Goal: Task Accomplishment & Management: Manage account settings

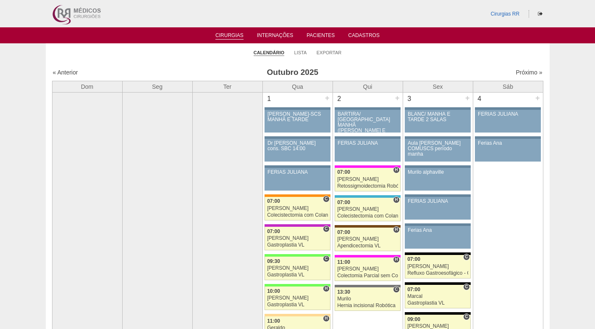
drag, startPoint x: 209, startPoint y: 60, endPoint x: 75, endPoint y: 48, distance: 134.9
click at [208, 60] on ul "Calendário Lista Exportar" at bounding box center [298, 52] width 504 height 18
click at [333, 55] on link "Exportar" at bounding box center [329, 53] width 25 height 6
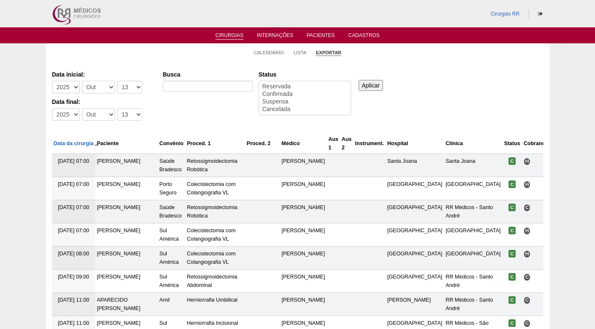
select select
click at [300, 52] on link "Lista" at bounding box center [300, 53] width 13 height 6
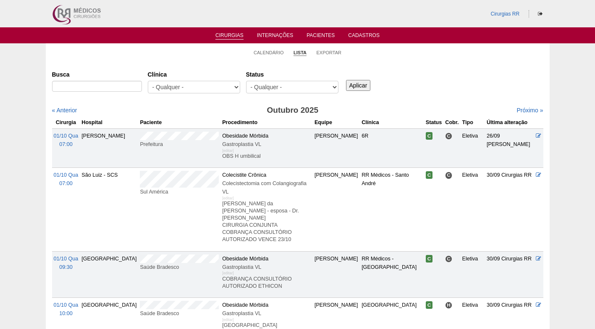
select select "resr"
click at [246, 81] on select "- Qualquer - Reservada Confirmada Suspensa Cancelada" at bounding box center [292, 87] width 92 height 13
click at [362, 82] on input "Aplicar" at bounding box center [358, 85] width 25 height 11
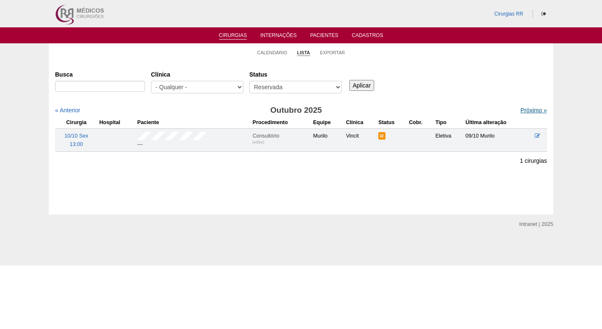
click at [524, 110] on link "Próximo »" at bounding box center [533, 110] width 26 height 7
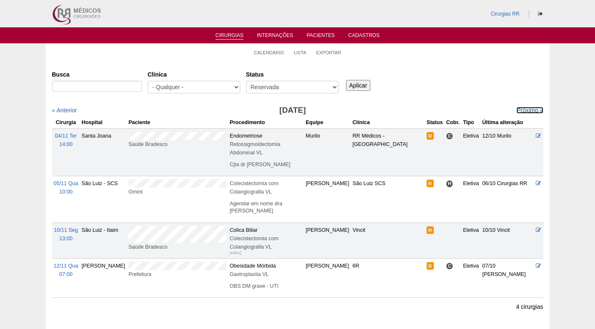
click at [523, 110] on link "Próximo »" at bounding box center [530, 110] width 26 height 7
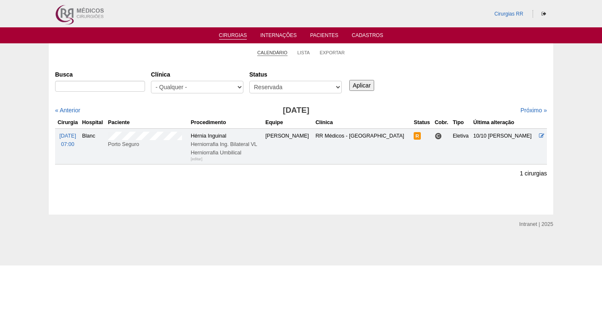
click at [283, 53] on link "Calendário" at bounding box center [272, 53] width 30 height 6
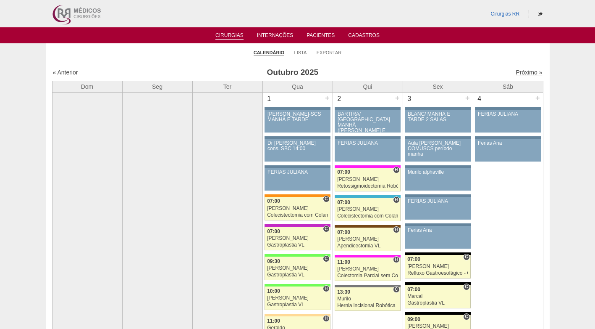
click at [520, 71] on link "Próximo »" at bounding box center [529, 72] width 26 height 7
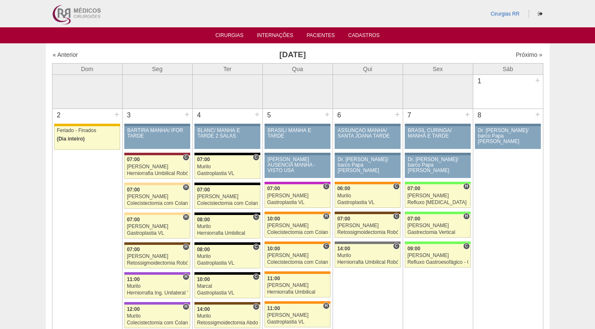
click at [189, 55] on h3 "[DATE]" at bounding box center [292, 55] width 245 height 12
click at [414, 55] on div "« Anterior Novembro 2025 Próximo »" at bounding box center [298, 56] width 492 height 13
click at [242, 33] on ul "Cirurgias Internações Pacientes Cadastros" at bounding box center [297, 35] width 595 height 16
click at [239, 34] on link "Cirurgias" at bounding box center [230, 35] width 28 height 7
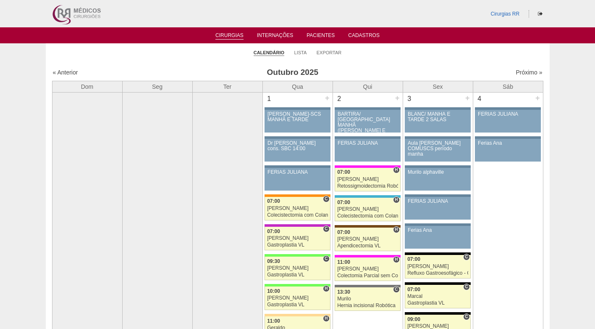
click at [414, 60] on ul "Calendário Lista Exportar" at bounding box center [298, 52] width 504 height 18
click at [520, 74] on link "Próximo »" at bounding box center [529, 72] width 26 height 7
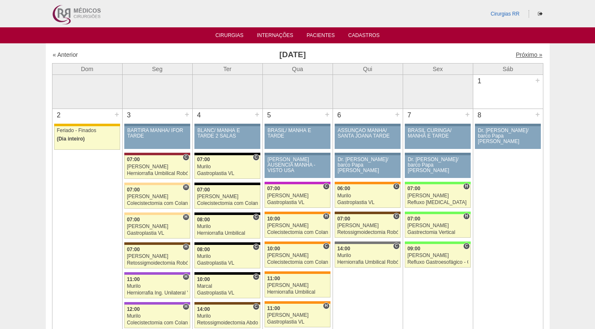
click at [523, 53] on link "Próximo »" at bounding box center [529, 54] width 26 height 7
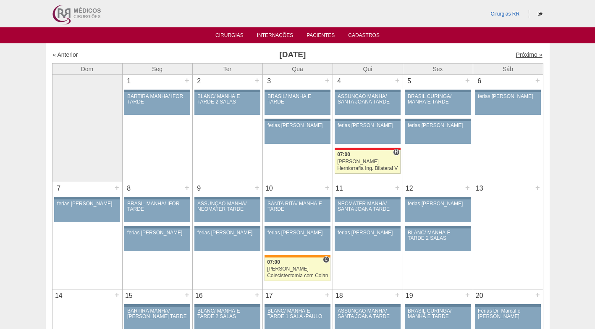
click at [516, 54] on link "Próximo »" at bounding box center [529, 54] width 26 height 7
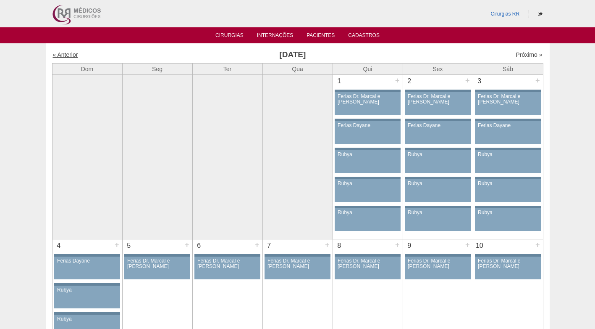
click at [60, 57] on link "« Anterior" at bounding box center [65, 54] width 25 height 7
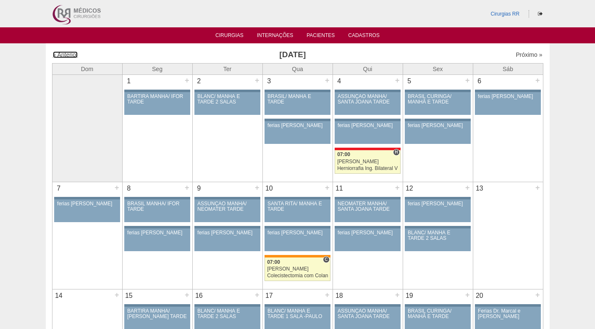
click at [60, 57] on link "« Anterior" at bounding box center [65, 54] width 25 height 7
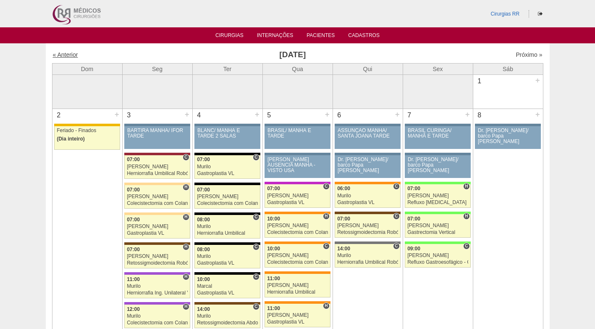
click at [61, 53] on link "« Anterior" at bounding box center [65, 54] width 25 height 7
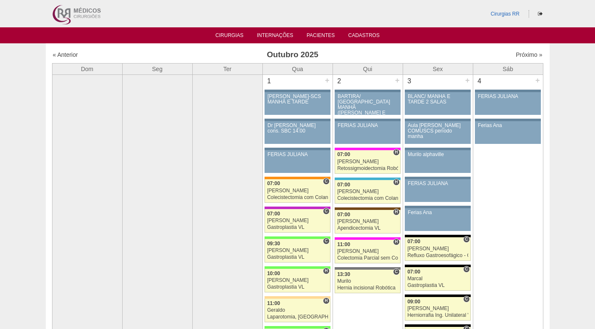
click at [164, 53] on div "« Anterior" at bounding box center [112, 54] width 118 height 8
click at [231, 39] on link "Cirurgias" at bounding box center [230, 35] width 28 height 7
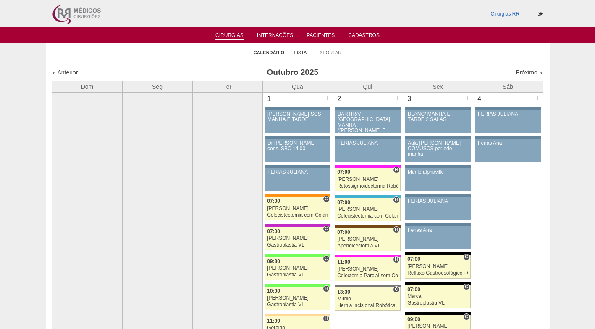
click at [302, 50] on link "Lista" at bounding box center [300, 53] width 13 height 6
click at [303, 52] on link "Lista" at bounding box center [300, 53] width 13 height 6
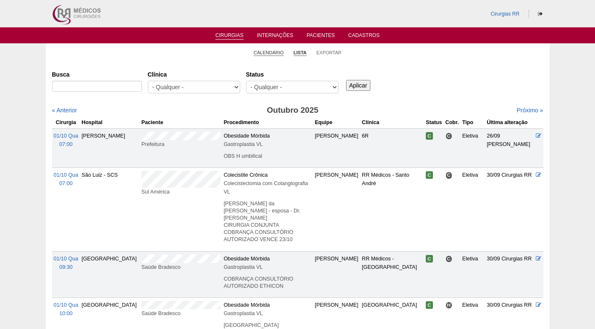
click at [260, 55] on link "Calendário" at bounding box center [269, 53] width 30 height 6
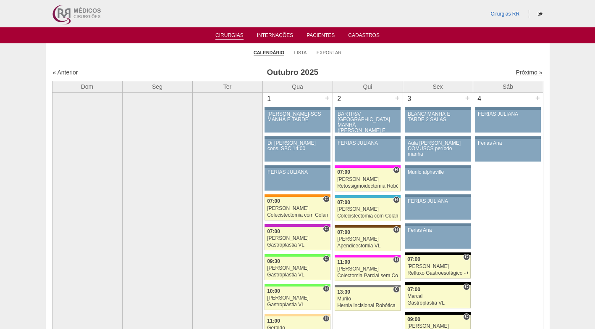
click at [519, 72] on link "Próximo »" at bounding box center [529, 72] width 26 height 7
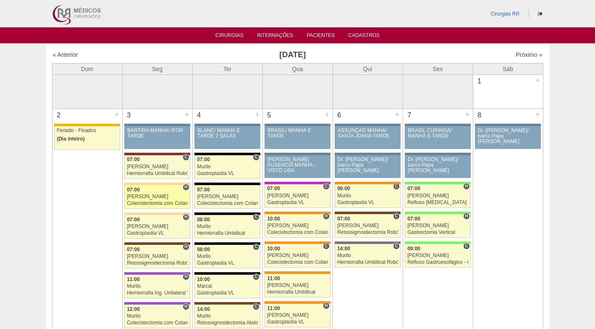
click at [154, 200] on div "Colecistectomia com Colangiografia VL" at bounding box center [157, 202] width 61 height 5
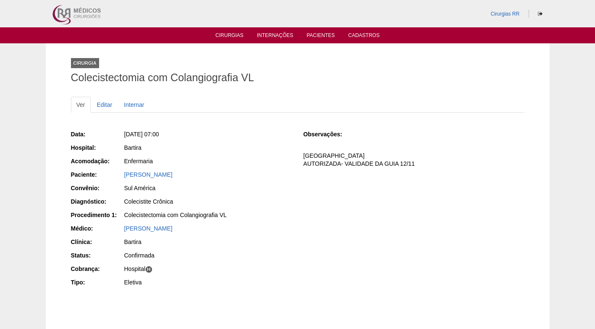
click at [231, 168] on div "Data: Seg, 03/11/2025 - 07:00 Hospital: Bartira Acomodação: Enfermaria Paciente…" at bounding box center [181, 209] width 221 height 164
click at [270, 204] on div "Colecistite Crônica" at bounding box center [208, 201] width 168 height 8
drag, startPoint x: 300, startPoint y: 181, endPoint x: 304, endPoint y: 177, distance: 5.7
click at [300, 181] on div "Data: Seg, 03/11/2025 - 07:00 Hospital: Bartira Acomodação: Enfermaria Paciente…" at bounding box center [298, 209] width 454 height 164
drag, startPoint x: 350, startPoint y: 147, endPoint x: 370, endPoint y: 131, distance: 25.8
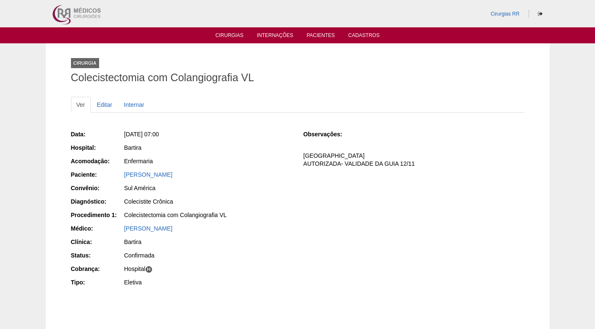
click at [350, 147] on div "Observações: FATURADA HOSPITAL AUTORIZADA- VALIDADE DA GUIA 12/11" at bounding box center [413, 151] width 221 height 43
click at [395, 131] on div "Observações: FATURADA HOSPITAL AUTORIZADA- VALIDADE DA GUIA 12/11" at bounding box center [413, 151] width 221 height 43
drag, startPoint x: 383, startPoint y: 160, endPoint x: 423, endPoint y: 158, distance: 39.5
click at [384, 160] on p "FATURADA HOSPITAL AUTORIZADA- VALIDADE DA GUIA 12/11" at bounding box center [413, 160] width 221 height 16
click at [480, 158] on p "FATURADA HOSPITAL AUTORIZADA- VALIDADE DA GUIA 12/11" at bounding box center [413, 160] width 221 height 16
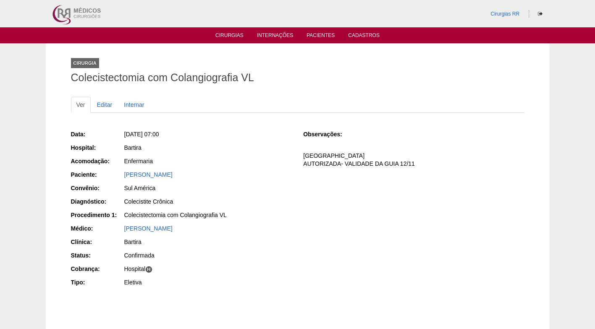
click at [262, 252] on div "Confirmada" at bounding box center [208, 255] width 168 height 8
click at [279, 213] on div "Colecistectomia com Colangiografia VL" at bounding box center [208, 214] width 168 height 8
click at [290, 134] on div "Seg, 03/11/2025 - 07:00" at bounding box center [208, 134] width 168 height 8
click at [113, 108] on link "Editar" at bounding box center [105, 105] width 26 height 16
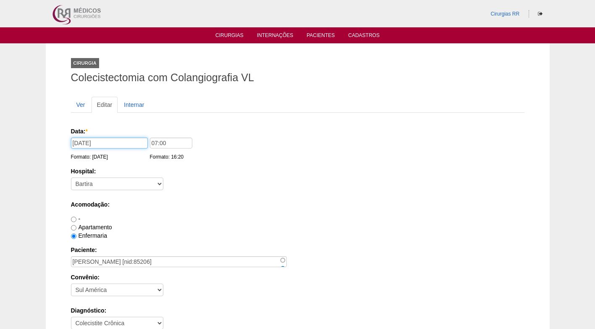
click at [120, 143] on input "[DATE]" at bounding box center [109, 142] width 77 height 11
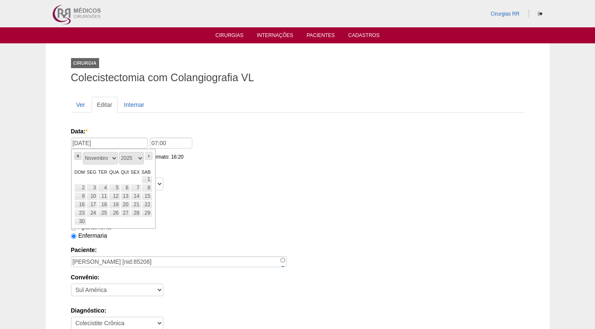
click at [78, 154] on link "«" at bounding box center [78, 156] width 8 height 8
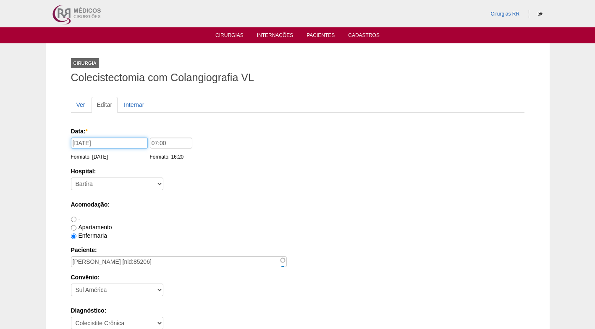
click at [103, 142] on input "03/11/2025" at bounding box center [109, 142] width 77 height 11
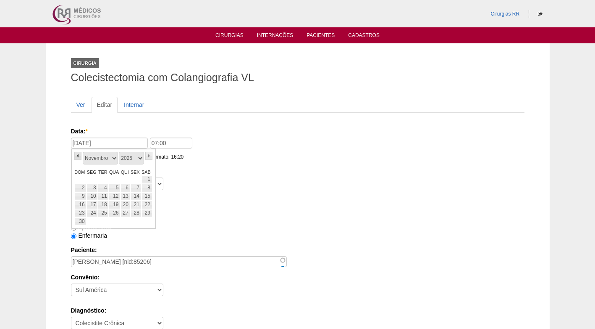
click at [79, 158] on link "«" at bounding box center [78, 156] width 8 height 8
click at [90, 214] on link "27" at bounding box center [92, 213] width 11 height 8
type input "27/10/2025"
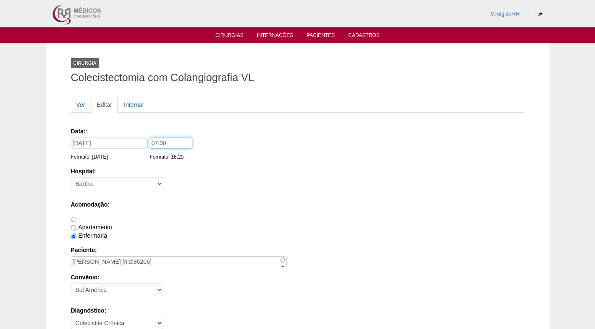
click at [154, 144] on input "07:00" at bounding box center [171, 142] width 42 height 11
click at [155, 143] on input "07:00" at bounding box center [171, 142] width 42 height 11
type input "09:00"
click at [276, 179] on div "Hospital: - Nenhum - 9 de Julho Albert Einstein Alvorada América Assunção Barti…" at bounding box center [298, 180] width 454 height 27
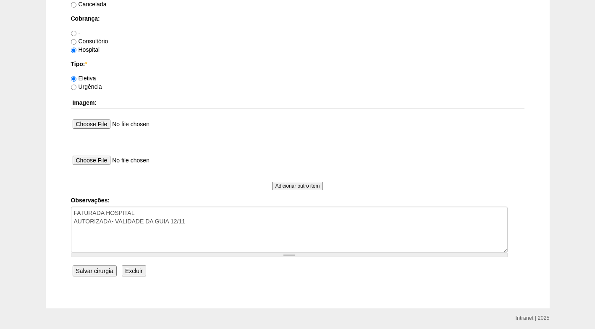
scroll to position [754, 0]
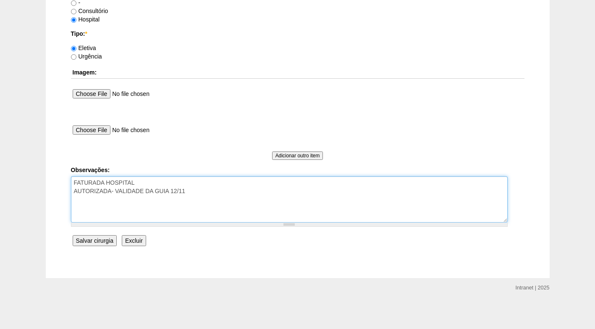
drag, startPoint x: 230, startPoint y: 207, endPoint x: 205, endPoint y: 206, distance: 24.8
click at [228, 207] on textarea "FATURADA HOSPITAL AUTORIZADA- VALIDADE DA GUIA 12/11" at bounding box center [289, 199] width 437 height 46
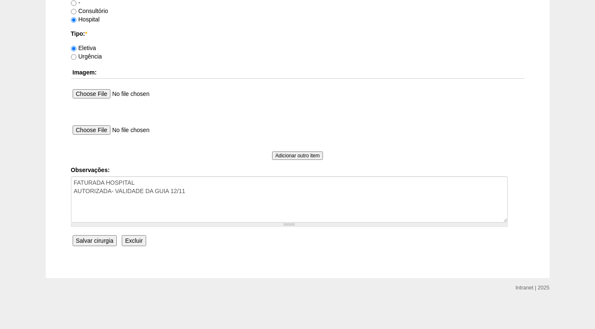
drag, startPoint x: 102, startPoint y: 243, endPoint x: 66, endPoint y: 243, distance: 35.7
click at [101, 243] on input "Salvar cirurgia" at bounding box center [95, 240] width 44 height 11
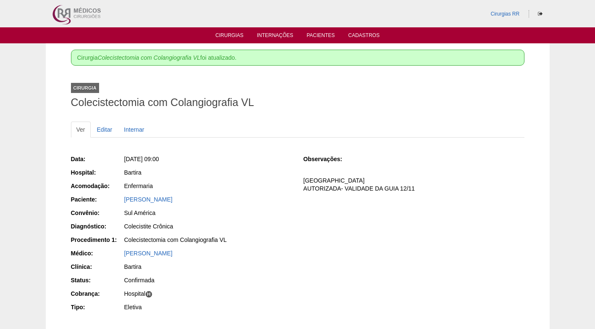
click at [314, 216] on div "Data: [DATE] 09:00 Hospital: [GEOGRAPHIC_DATA] Acomodação: Enfermaria Paciente:…" at bounding box center [298, 234] width 454 height 164
click at [232, 35] on link "Cirurgias" at bounding box center [230, 35] width 28 height 7
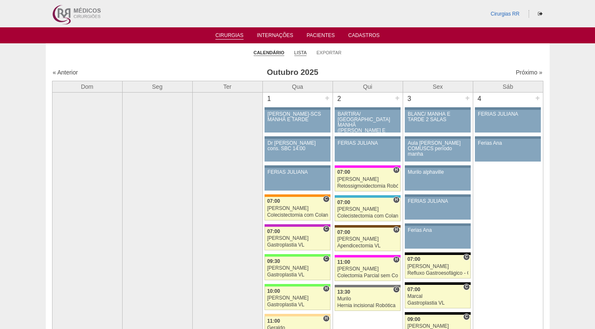
click at [304, 52] on link "Lista" at bounding box center [300, 53] width 13 height 6
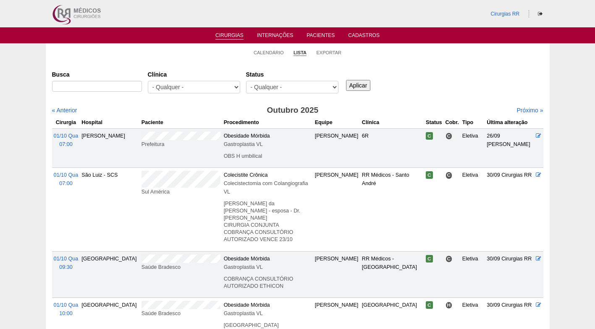
select select "resr"
click at [246, 81] on select "- Qualquer - Reservada Confirmada Suspensa Cancelada" at bounding box center [292, 87] width 92 height 13
click at [358, 80] on input "Aplicar" at bounding box center [358, 85] width 25 height 11
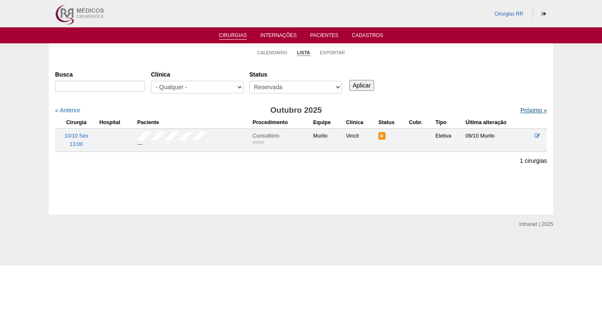
click at [520, 111] on link "Próximo »" at bounding box center [533, 110] width 26 height 7
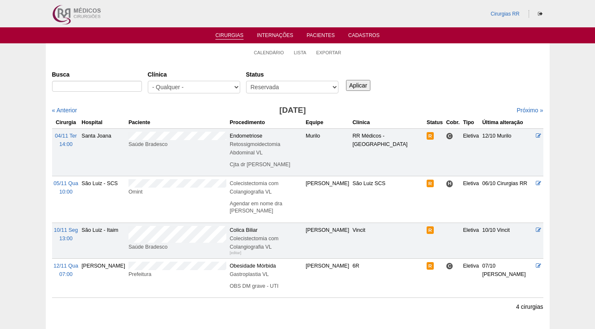
click at [445, 88] on div "Busca Clínica - Qualquer - 6R Alphaville Assunção Bartira Brasil Christovão da …" at bounding box center [298, 82] width 492 height 30
click at [444, 88] on div "Busca Clínica - Qualquer - 6R Alphaville Assunção Bartira Brasil Christovão da …" at bounding box center [298, 82] width 492 height 30
click at [303, 85] on select "- Qualquer - Reservada Confirmada Suspensa Cancelada" at bounding box center [292, 87] width 92 height 13
select select "All"
click at [246, 81] on select "- Qualquer - Reservada Confirmada Suspensa Cancelada" at bounding box center [292, 87] width 92 height 13
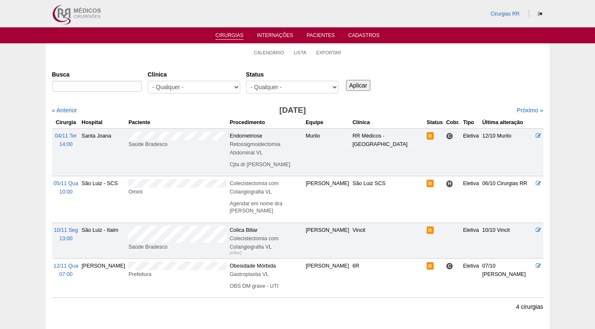
click at [359, 80] on input "Aplicar" at bounding box center [358, 85] width 25 height 11
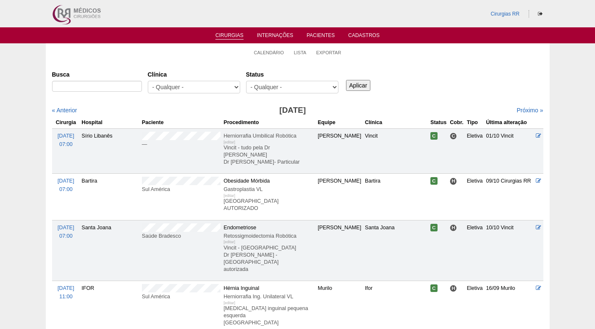
click at [449, 93] on div "Busca Clínica - Qualquer - 6R Alphaville Assunção Bartira Brasil Christovão da …" at bounding box center [298, 82] width 492 height 30
click at [465, 85] on div "Busca Clínica - Qualquer - 6R Alphaville Assunção Bartira Brasil Christovão da …" at bounding box center [298, 82] width 492 height 30
click at [125, 87] on input "Busca" at bounding box center [97, 86] width 90 height 11
paste input "Fernando Jorge Zechetti"
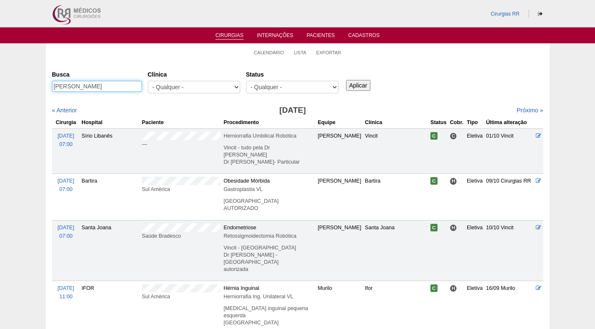
type input "Fernando Jorge Zechetti"
click at [366, 83] on input "Aplicar" at bounding box center [358, 85] width 25 height 11
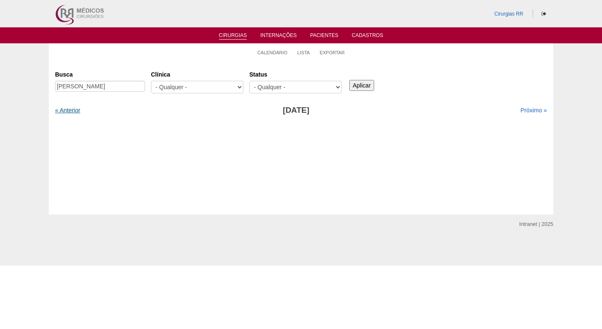
click at [66, 109] on link "« Anterior" at bounding box center [67, 110] width 25 height 7
drag, startPoint x: 132, startPoint y: 85, endPoint x: 100, endPoint y: 87, distance: 32.4
click at [100, 87] on input "[PERSON_NAME]" at bounding box center [100, 86] width 90 height 11
type input "[PERSON_NAME]"
click at [357, 85] on input "Aplicar" at bounding box center [361, 85] width 25 height 11
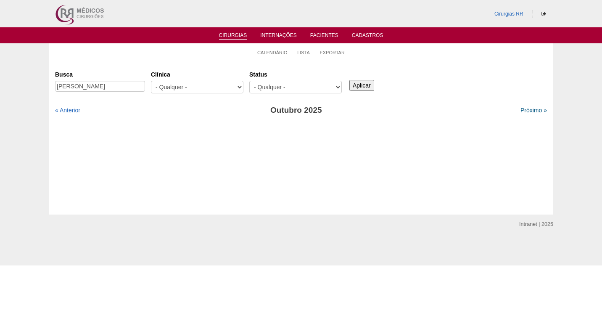
click at [520, 109] on link "Próximo »" at bounding box center [533, 110] width 26 height 7
drag, startPoint x: 173, startPoint y: 65, endPoint x: 197, endPoint y: 62, distance: 23.8
click at [174, 65] on div "Cirurgias [GEOGRAPHIC_DATA] [PERSON_NAME] [GEOGRAPHIC_DATA] - Qualquer - 6R Alp…" at bounding box center [301, 137] width 504 height 153
click at [273, 52] on link "Calendário" at bounding box center [272, 53] width 30 height 6
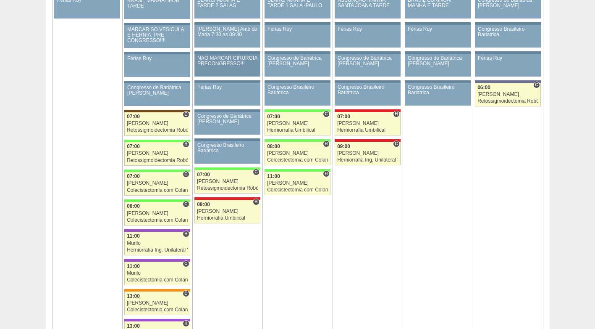
scroll to position [1386, 0]
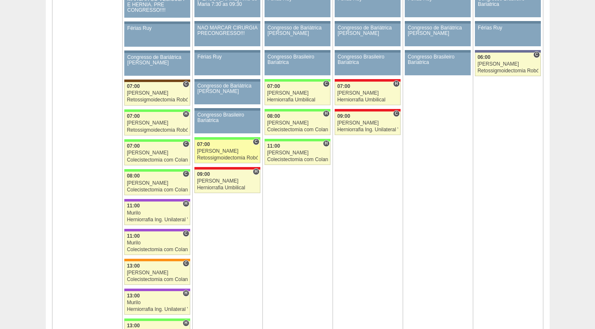
click at [223, 152] on div "[PERSON_NAME]" at bounding box center [227, 150] width 61 height 5
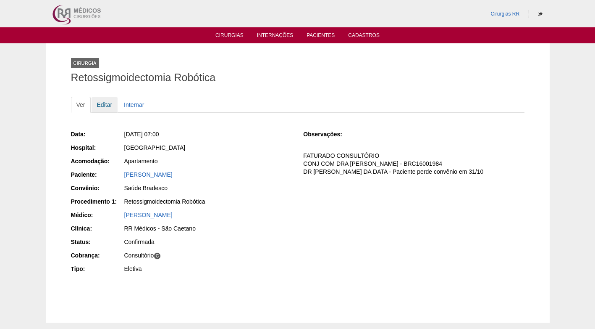
click at [106, 108] on link "Editar" at bounding box center [105, 105] width 26 height 16
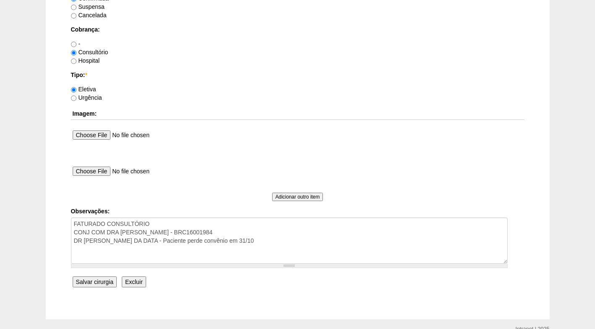
scroll to position [714, 0]
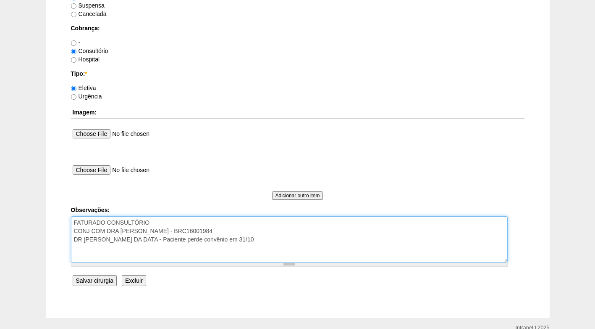
click at [284, 239] on textarea "FATURADO CONSULTÓRIO CONJ COM DRA CLAUDIA - BRC16001984 DR BRUNO CIENTE DA DATA…" at bounding box center [289, 239] width 437 height 46
drag, startPoint x: 116, startPoint y: 250, endPoint x: 63, endPoint y: 248, distance: 52.5
click at [223, 221] on textarea "FATURADO CONSULTÓRIO CONJ COM DRA CLAUDIA - BRC16001984 DR BRUNO CIENTE DA DATA…" at bounding box center [289, 239] width 437 height 46
paste textarea "AUTORIZADO"
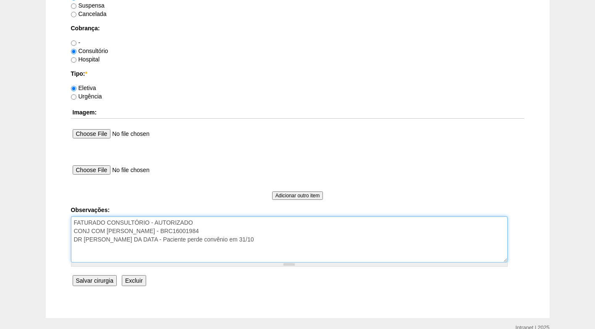
type textarea "FATURADO CONSULTÓRIO - AUTORIZADO CONJ COM DRA CLAUDIA - BRC16001984 DR BRUNO C…"
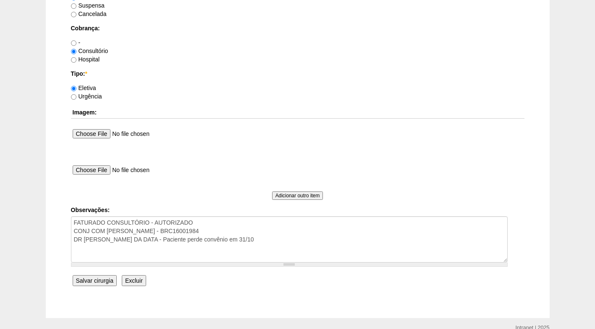
click at [99, 281] on input "Salvar cirurgia" at bounding box center [95, 280] width 44 height 11
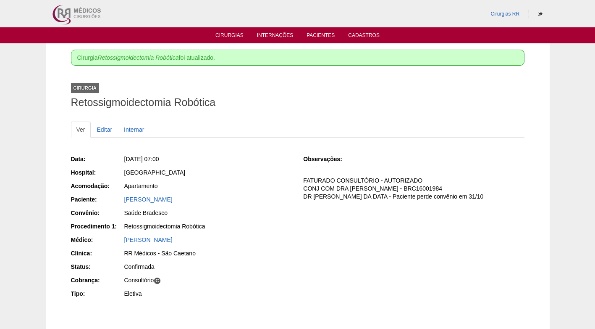
click at [338, 228] on div "Data: [DATE] 07:00 Hospital: [GEOGRAPHIC_DATA] Acomodação: Apartamento Paciente…" at bounding box center [298, 227] width 454 height 151
click at [229, 33] on link "Cirurgias" at bounding box center [230, 35] width 28 height 7
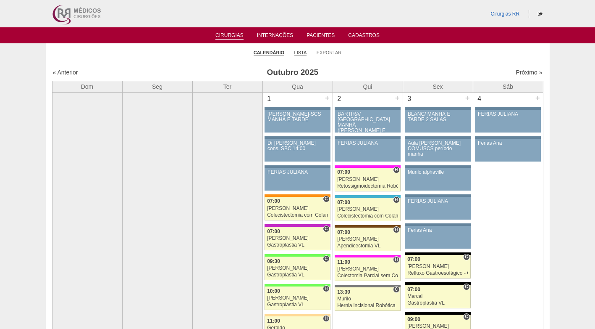
click at [302, 52] on link "Lista" at bounding box center [300, 53] width 13 height 6
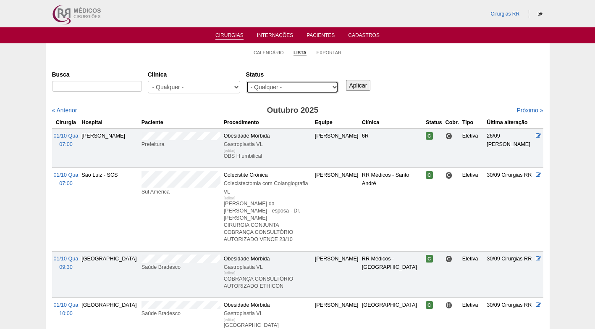
drag, startPoint x: 0, startPoint y: 0, endPoint x: 315, endPoint y: 84, distance: 325.7
click at [315, 84] on select "- Qualquer - Reservada Confirmada Suspensa Cancelada" at bounding box center [292, 87] width 92 height 13
select select "resr"
click at [246, 81] on select "- Qualquer - Reservada Confirmada Suspensa Cancelada" at bounding box center [292, 87] width 92 height 13
click at [363, 87] on input "Aplicar" at bounding box center [358, 85] width 25 height 11
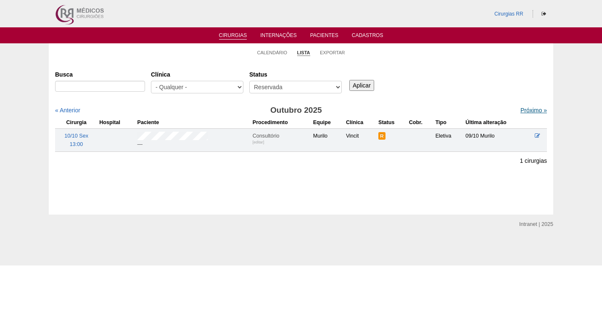
click at [520, 110] on link "Próximo »" at bounding box center [533, 110] width 26 height 7
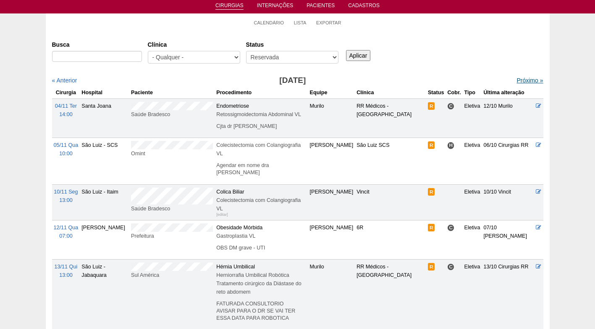
click at [517, 78] on link "Próximo »" at bounding box center [530, 80] width 26 height 7
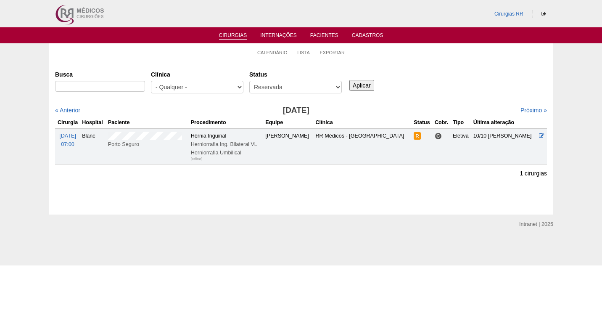
click at [460, 71] on div "Busca [GEOGRAPHIC_DATA] - Qualquer - 6R Alphaville Assunção Bartira Brasil Chri…" at bounding box center [301, 82] width 492 height 30
click at [470, 73] on div "Busca [GEOGRAPHIC_DATA] - Qualquer - 6R Alphaville Assunção Bartira Brasil Chri…" at bounding box center [301, 82] width 492 height 30
click at [469, 68] on div "Busca Clínica - Qualquer - 6R Alphaville Assunção Bartira Brasil Christovão da …" at bounding box center [301, 82] width 492 height 30
click at [179, 139] on tr "16/12 Ter 07:00 Blanc Porto Seguro Hérnia Inguinal Herniorrafia Ing. Bilateral …" at bounding box center [301, 146] width 492 height 36
copy tr
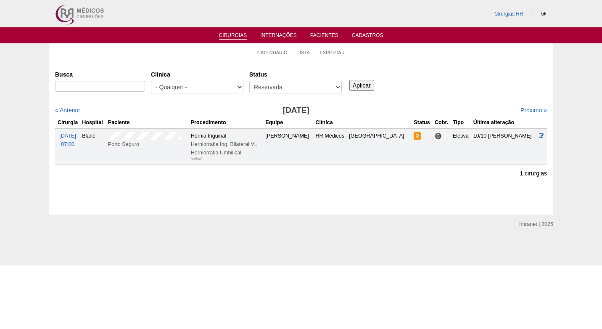
click at [446, 84] on div "Busca Clínica - Qualquer - 6R Alphaville Assunção Bartira Brasil Christovão da …" at bounding box center [301, 82] width 492 height 30
click at [321, 85] on select "- Qualquer - Reservada Confirmada Suspensa Cancelada" at bounding box center [295, 87] width 92 height 13
click at [249, 81] on select "- Qualquer - Reservada Confirmada Suspensa Cancelada" at bounding box center [295, 87] width 92 height 13
click at [314, 86] on select "- Qualquer - Reservada Confirmada Suspensa Cancelada" at bounding box center [295, 87] width 92 height 13
select select "resr"
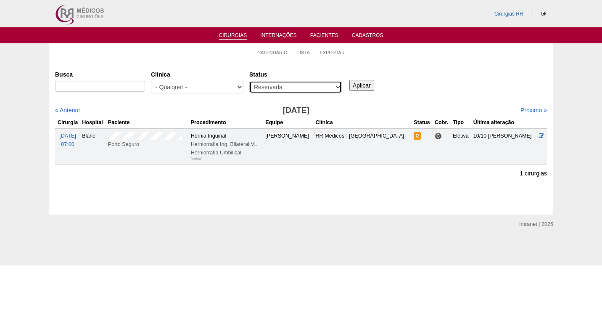
click at [249, 81] on select "- Qualquer - Reservada Confirmada Suspensa Cancelada" at bounding box center [295, 87] width 92 height 13
click at [357, 86] on input "Aplicar" at bounding box center [361, 85] width 25 height 11
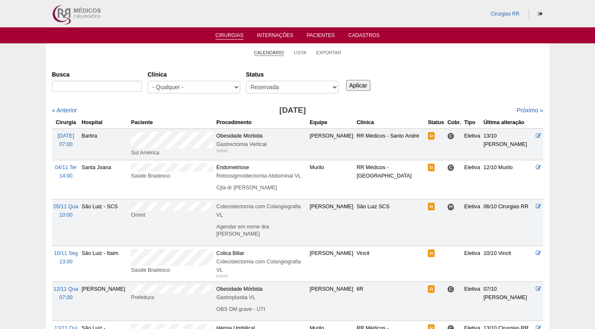
click at [263, 53] on link "Calendário" at bounding box center [269, 53] width 30 height 6
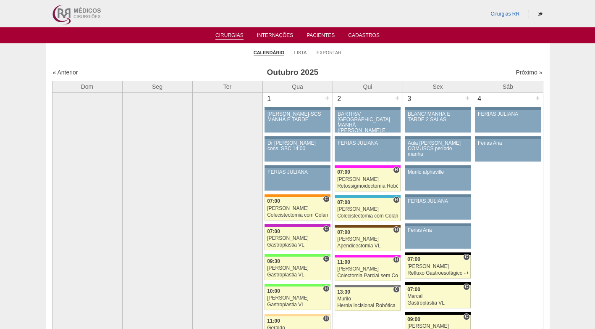
click at [366, 59] on ul "Calendário Lista Exportar" at bounding box center [298, 52] width 504 height 18
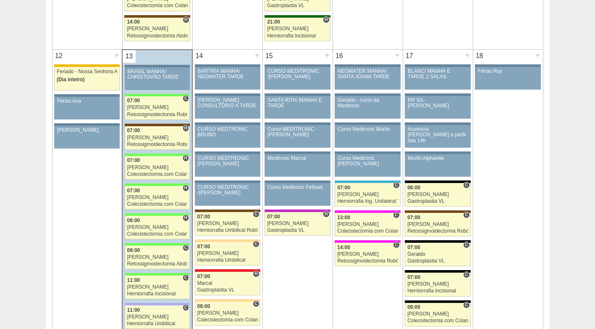
scroll to position [882, 0]
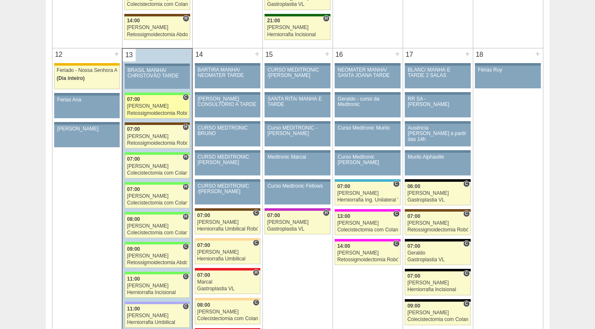
click at [147, 99] on div "07:00" at bounding box center [157, 99] width 60 height 5
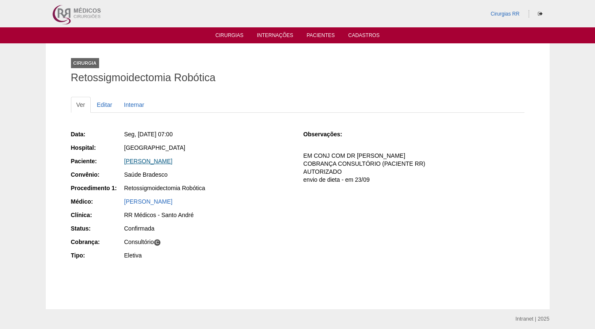
click at [161, 158] on link "[PERSON_NAME]" at bounding box center [148, 161] width 48 height 7
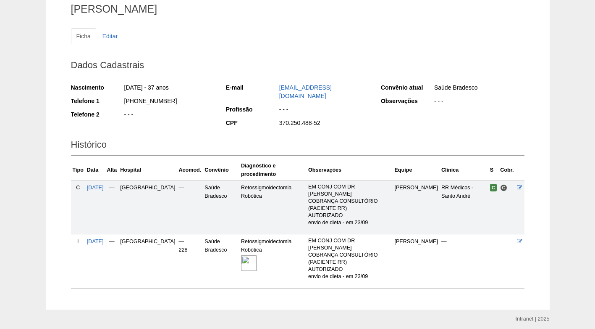
scroll to position [71, 0]
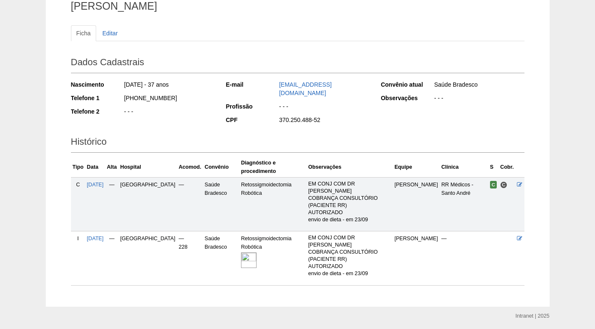
click at [241, 252] on img at bounding box center [249, 260] width 16 height 16
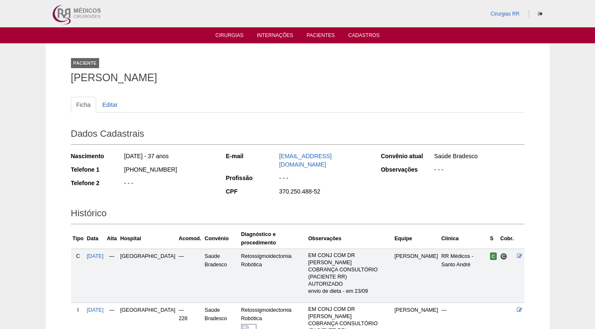
scroll to position [71, 0]
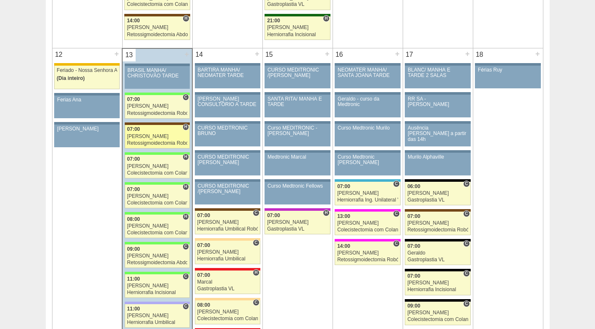
scroll to position [882, 0]
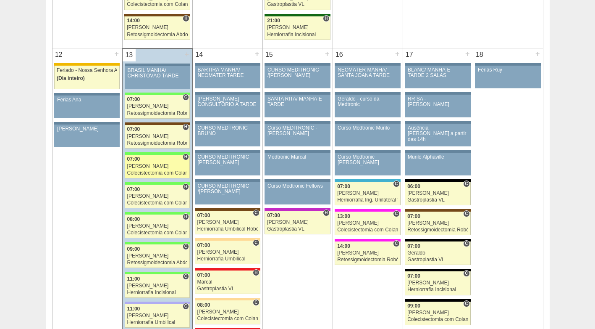
click at [151, 165] on div "Felipe Rossi" at bounding box center [157, 165] width 60 height 5
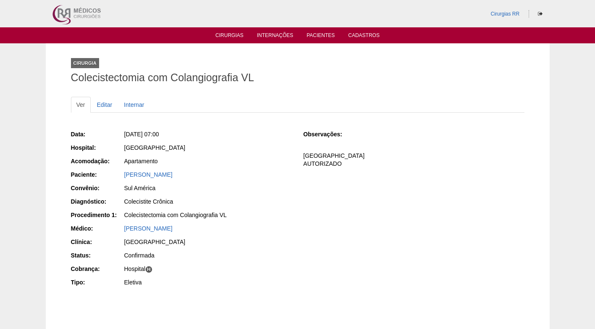
click at [247, 173] on div "[PERSON_NAME]" at bounding box center [208, 174] width 168 height 8
click at [173, 176] on link "Renato Cesar Ramos" at bounding box center [148, 174] width 48 height 7
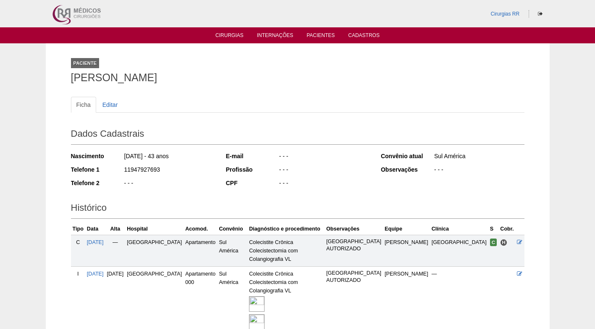
click at [193, 183] on div "- - -" at bounding box center [169, 184] width 91 height 11
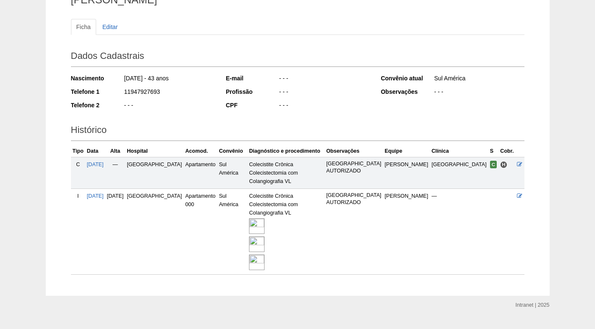
scroll to position [81, 0]
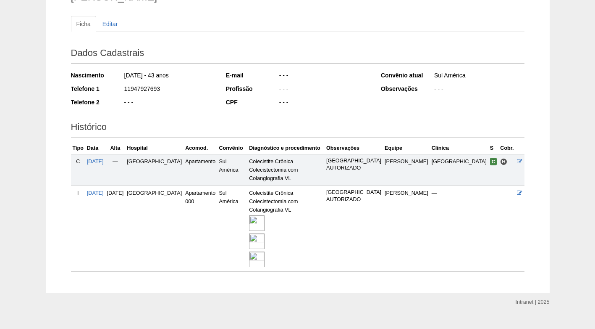
click at [255, 233] on img at bounding box center [257, 241] width 16 height 16
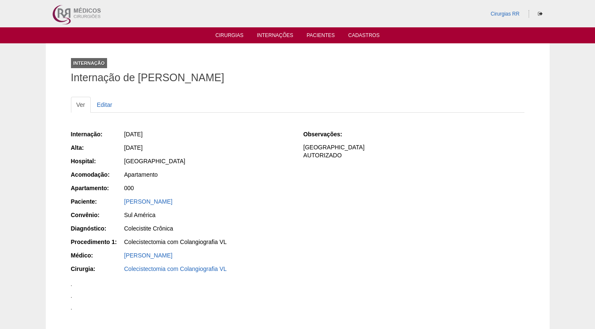
click at [421, 164] on div "Observações: COBRANÇA HOSPITAL AUTORIZADO" at bounding box center [413, 147] width 221 height 35
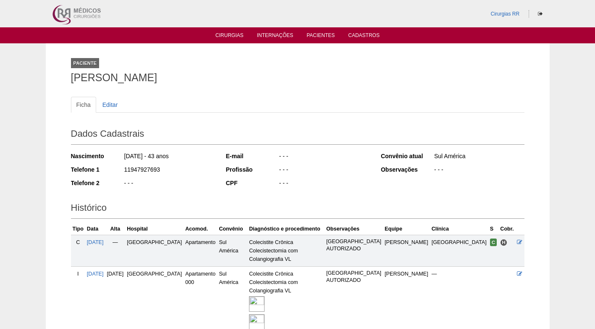
drag, startPoint x: 162, startPoint y: 169, endPoint x: 109, endPoint y: 171, distance: 52.6
click at [109, 171] on div "Telefone 1 11947927693" at bounding box center [143, 170] width 144 height 11
copy div "11947927693"
click at [195, 171] on div "11947927693" at bounding box center [169, 170] width 91 height 11
drag, startPoint x: 162, startPoint y: 171, endPoint x: 116, endPoint y: 173, distance: 45.8
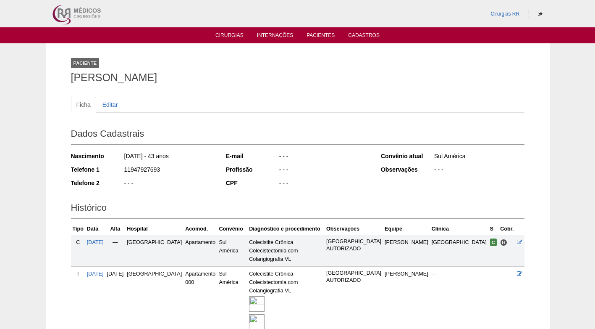
click at [116, 173] on div "Telefone 1 11947927693" at bounding box center [143, 170] width 144 height 11
copy div "11947927693"
click at [276, 134] on h2 "Dados Cadastrais" at bounding box center [298, 134] width 454 height 19
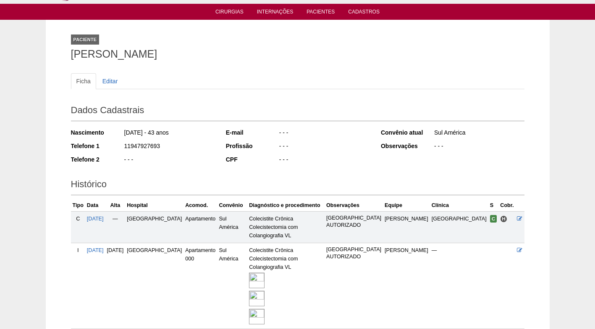
scroll to position [42, 0]
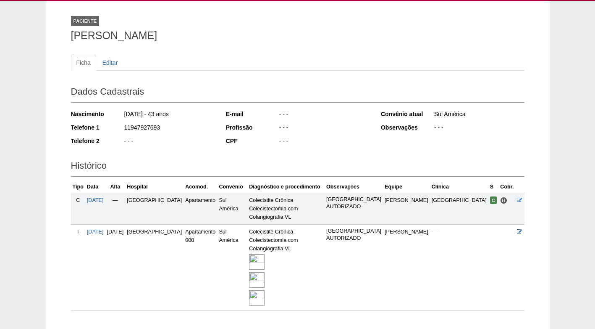
click at [177, 158] on h2 "Histórico" at bounding box center [298, 166] width 454 height 19
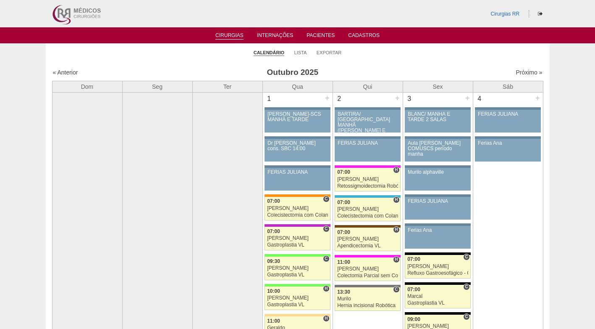
scroll to position [882, 0]
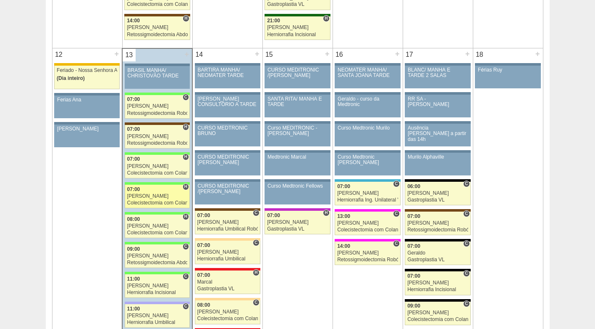
click at [160, 199] on link "89148 Nathan H 07:00 Nathan Colecistectomia com Colangiografia VL Hospital Bras…" at bounding box center [157, 196] width 65 height 24
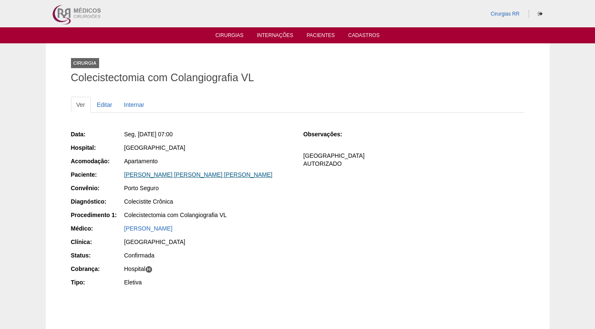
click at [168, 175] on link "[PERSON_NAME] [PERSON_NAME] [PERSON_NAME]" at bounding box center [198, 174] width 148 height 7
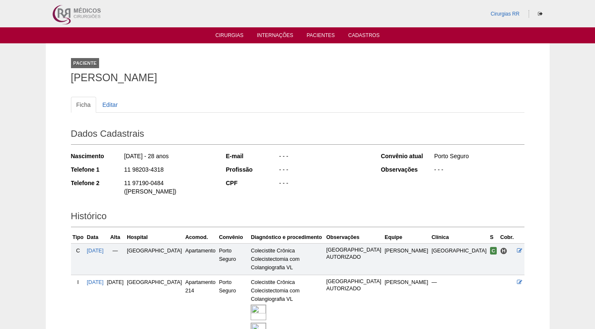
drag, startPoint x: 166, startPoint y: 172, endPoint x: 124, endPoint y: 172, distance: 42.0
click at [124, 172] on div "11 98203-4318" at bounding box center [169, 170] width 91 height 11
copy div "11 98203-4318"
click at [197, 172] on div "11 98203-4318" at bounding box center [169, 170] width 91 height 11
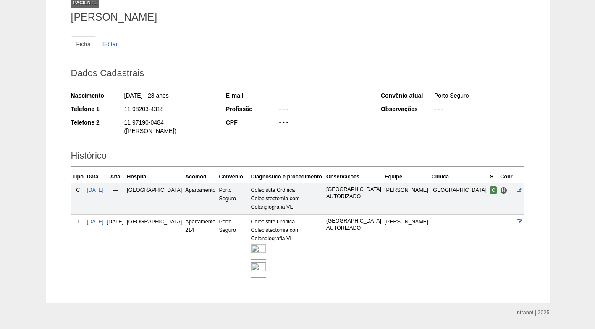
scroll to position [63, 0]
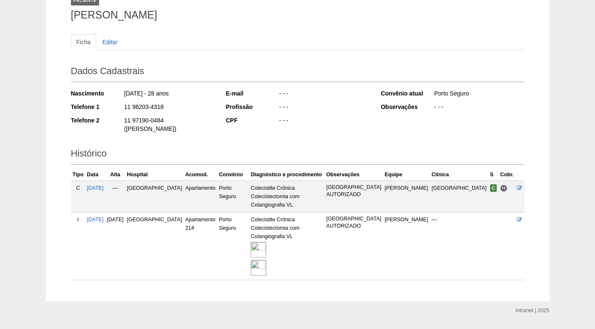
click at [266, 242] on img at bounding box center [259, 250] width 16 height 16
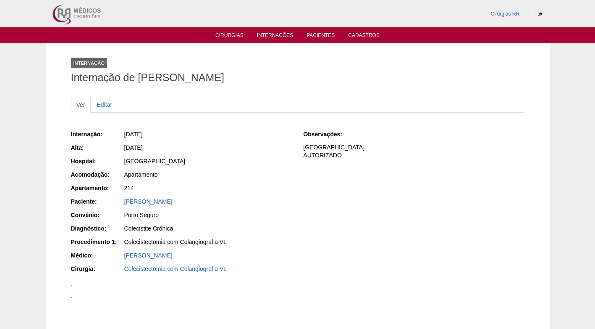
click at [203, 157] on div "[GEOGRAPHIC_DATA]" at bounding box center [208, 161] width 168 height 8
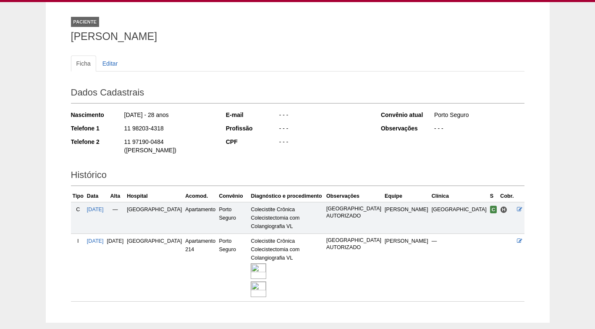
scroll to position [18, 0]
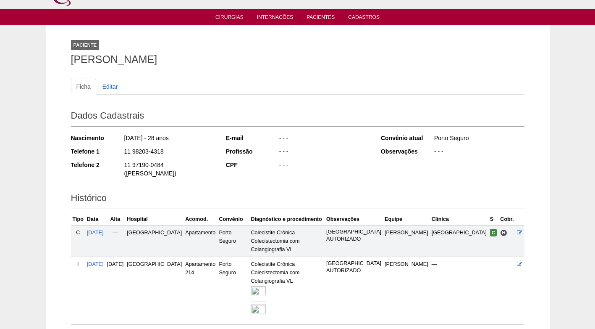
click at [288, 166] on div "- - -" at bounding box center [324, 165] width 91 height 11
click at [211, 110] on h2 "Dados Cadastrais" at bounding box center [298, 116] width 454 height 19
click at [329, 189] on h2 "Histórico" at bounding box center [298, 198] width 454 height 19
click at [240, 63] on h1 "Juliane Cristine Gomes Paula" at bounding box center [298, 59] width 454 height 11
click at [299, 60] on h1 "Juliane Cristine Gomes Paula" at bounding box center [298, 59] width 454 height 11
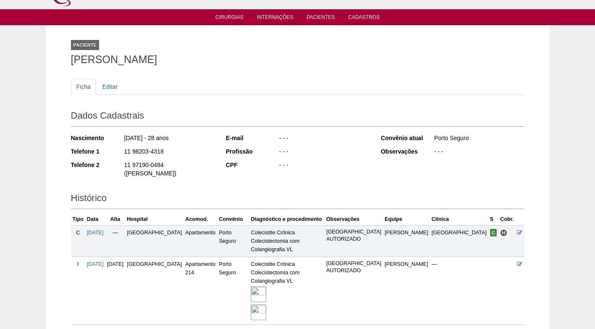
click at [329, 55] on h1 "Juliane Cristine Gomes Paula" at bounding box center [298, 59] width 454 height 11
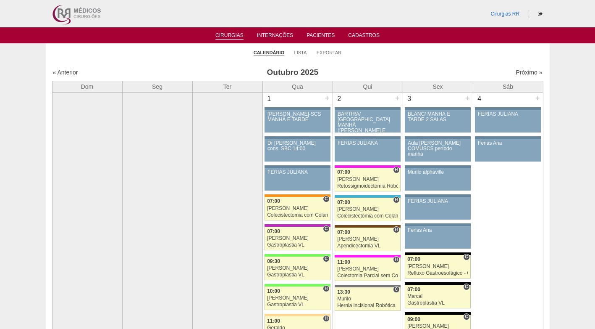
scroll to position [882, 0]
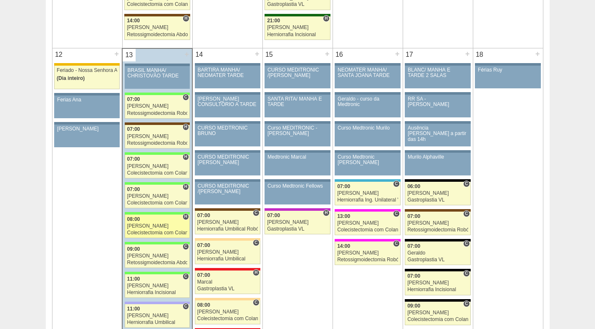
click at [157, 226] on div "[PERSON_NAME]" at bounding box center [157, 225] width 60 height 5
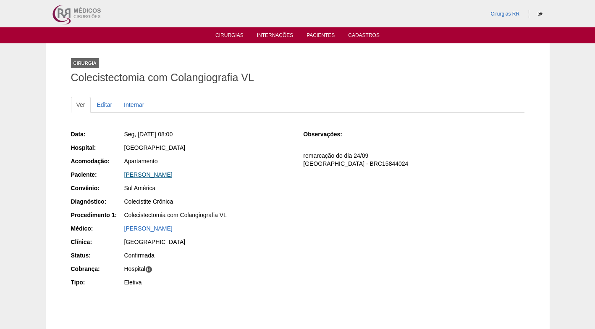
click at [155, 175] on link "[PERSON_NAME]" at bounding box center [148, 174] width 48 height 7
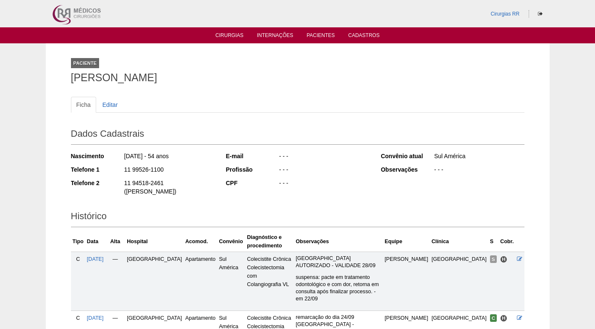
drag, startPoint x: 161, startPoint y: 168, endPoint x: 116, endPoint y: 169, distance: 45.0
click at [116, 169] on div "Telefone 1 11 99526-1100" at bounding box center [143, 170] width 144 height 11
drag, startPoint x: 164, startPoint y: 166, endPoint x: 115, endPoint y: 169, distance: 49.7
click at [115, 169] on div "Telefone 1 11 99526-1100" at bounding box center [143, 170] width 144 height 11
copy div "11 99526-1100"
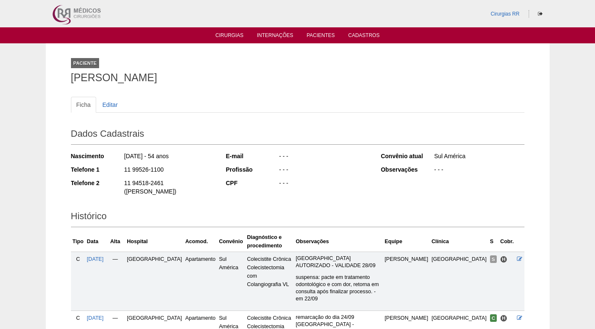
click at [188, 170] on div "11 99526-1100" at bounding box center [169, 170] width 91 height 11
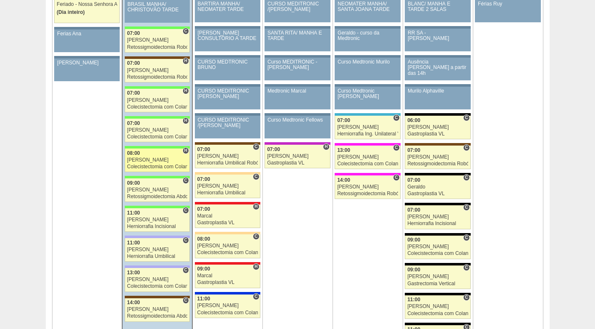
scroll to position [966, 0]
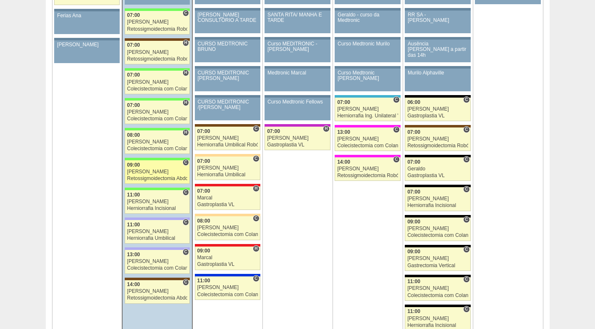
click at [147, 166] on div "09:00" at bounding box center [157, 164] width 60 height 5
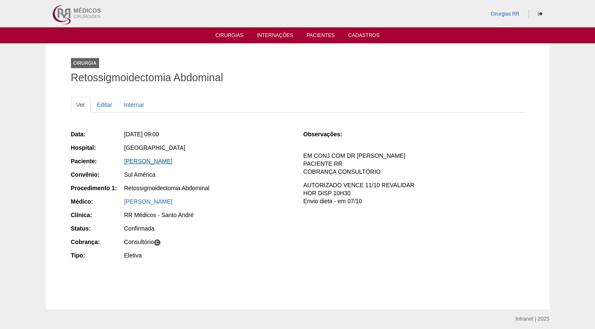
click at [147, 160] on link "[PERSON_NAME]" at bounding box center [148, 161] width 48 height 7
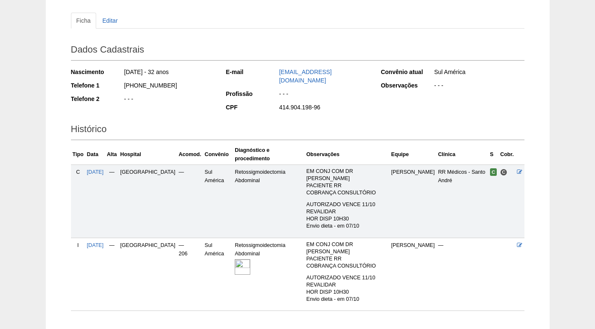
scroll to position [95, 0]
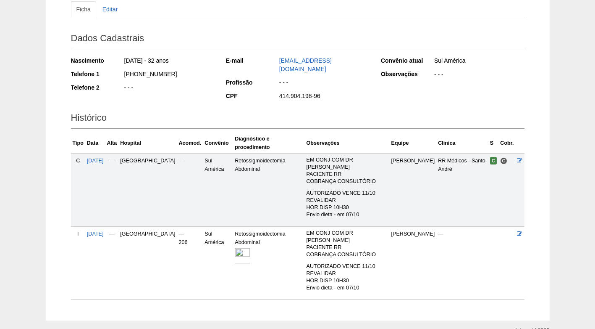
click at [235, 247] on img at bounding box center [243, 255] width 16 height 16
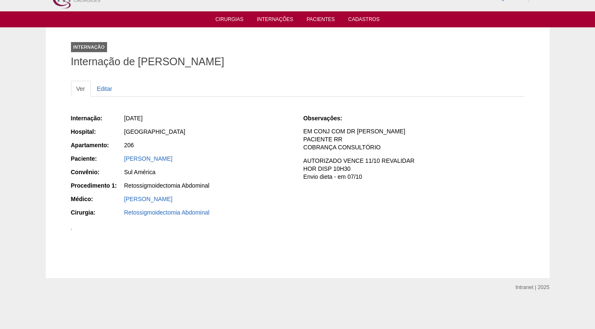
scroll to position [42, 0]
click at [256, 114] on div "[DATE]" at bounding box center [208, 119] width 168 height 11
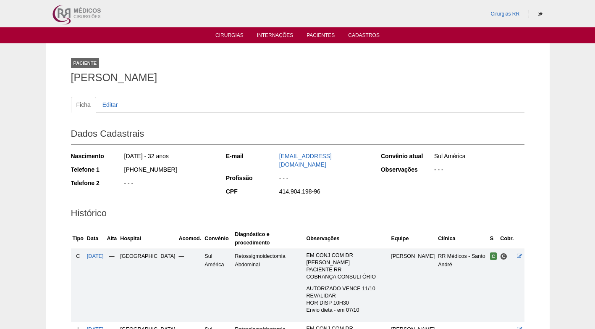
click at [234, 111] on ul "Ficha Editar" at bounding box center [298, 105] width 454 height 16
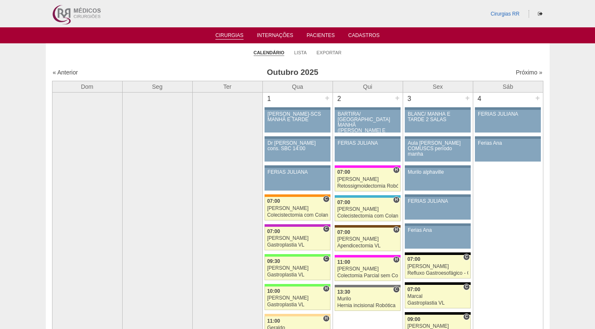
scroll to position [966, 0]
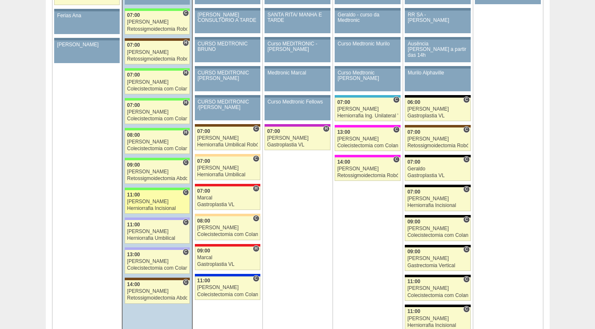
click at [145, 208] on div "Herniorrafia Incisional" at bounding box center [157, 207] width 60 height 5
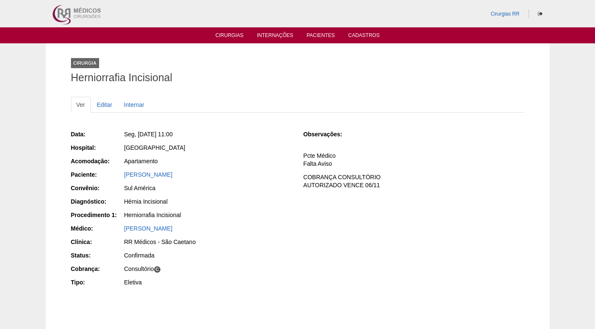
click at [188, 178] on div "[PERSON_NAME]" at bounding box center [208, 174] width 168 height 8
click at [168, 172] on link "[PERSON_NAME]" at bounding box center [148, 174] width 48 height 7
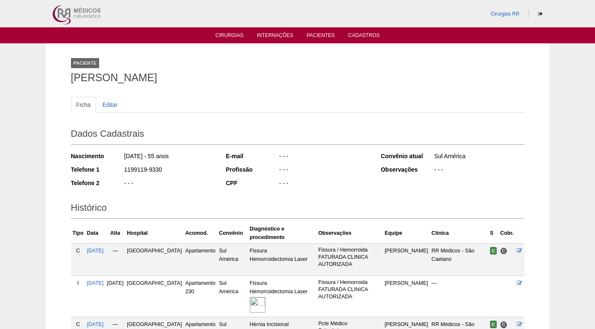
click at [281, 184] on div "- - -" at bounding box center [324, 184] width 91 height 11
drag, startPoint x: 154, startPoint y: 171, endPoint x: 124, endPoint y: 171, distance: 30.7
click at [124, 171] on div "1199119-9330" at bounding box center [169, 170] width 91 height 11
copy div "1199119-9330"
click at [182, 171] on div "1199119-9330" at bounding box center [169, 170] width 91 height 11
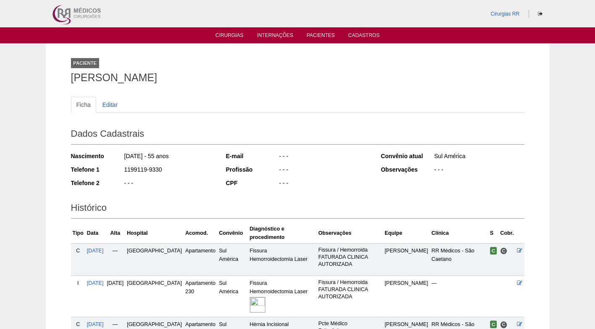
click at [181, 172] on div "1199119-9330" at bounding box center [169, 170] width 91 height 11
drag, startPoint x: 163, startPoint y: 168, endPoint x: 116, endPoint y: 168, distance: 47.5
click at [116, 168] on div "Telefone 1 1199119-9330" at bounding box center [143, 170] width 144 height 11
copy div "1199119-9330"
click at [188, 175] on div "1199119-9330" at bounding box center [169, 170] width 91 height 11
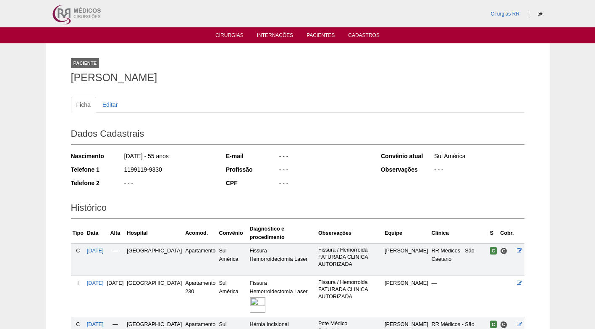
click at [343, 166] on div "- - -" at bounding box center [324, 170] width 91 height 11
click at [339, 163] on div "E-mail - - - Profissão - - - CPF - - -" at bounding box center [298, 170] width 144 height 43
click at [315, 176] on div "E-mail - - - Profissão - - - CPF - - -" at bounding box center [298, 170] width 144 height 43
click at [199, 173] on div "1199119-9330" at bounding box center [169, 170] width 91 height 11
click at [144, 105] on ul "Ficha Editar" at bounding box center [298, 105] width 454 height 16
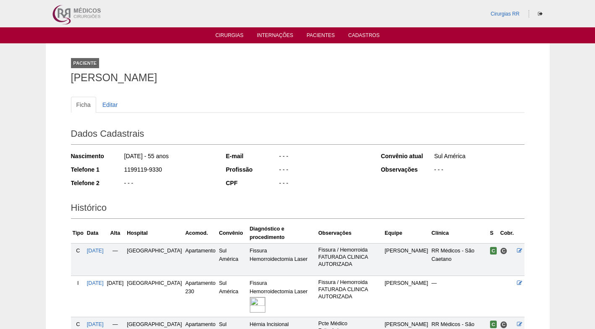
click at [190, 165] on div "1199119-9330" at bounding box center [169, 170] width 91 height 11
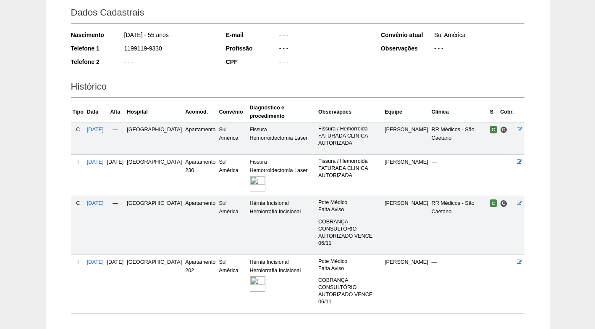
scroll to position [140, 0]
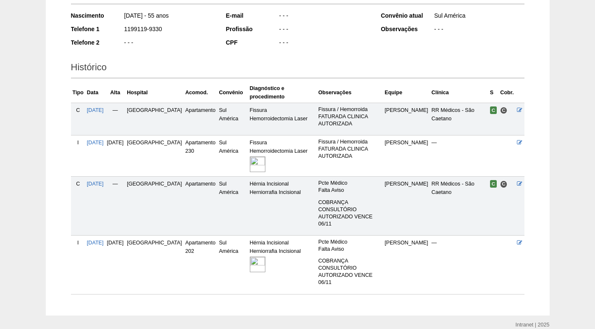
click at [250, 256] on img at bounding box center [258, 264] width 16 height 16
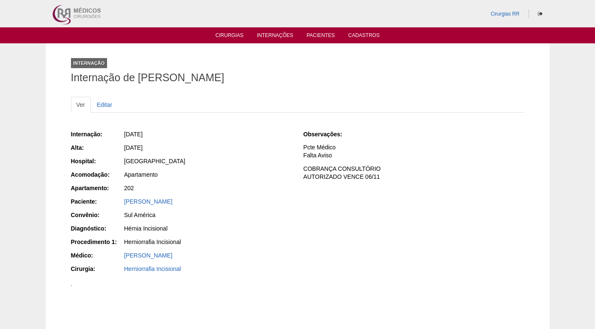
click at [250, 232] on div "Hérnia Incisional" at bounding box center [208, 228] width 168 height 8
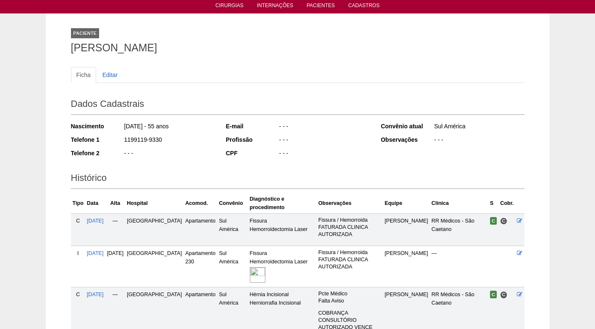
scroll to position [14, 0]
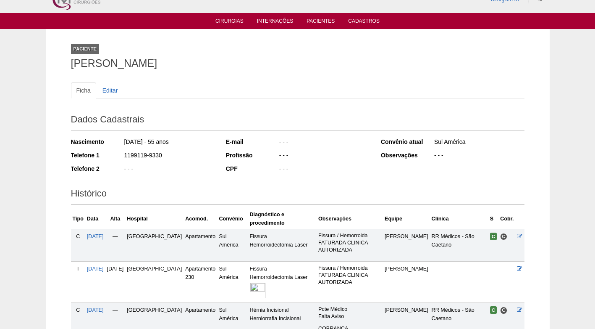
drag, startPoint x: 73, startPoint y: 63, endPoint x: 163, endPoint y: 63, distance: 89.5
click at [163, 63] on h1 "[PERSON_NAME]" at bounding box center [298, 63] width 454 height 11
copy h1 "[PERSON_NAME]"
click at [238, 68] on h1 "[PERSON_NAME]" at bounding box center [298, 63] width 454 height 11
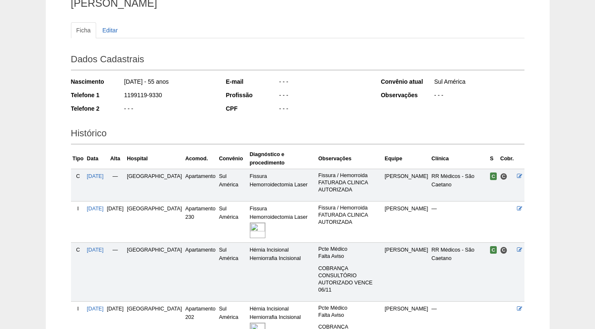
scroll to position [140, 0]
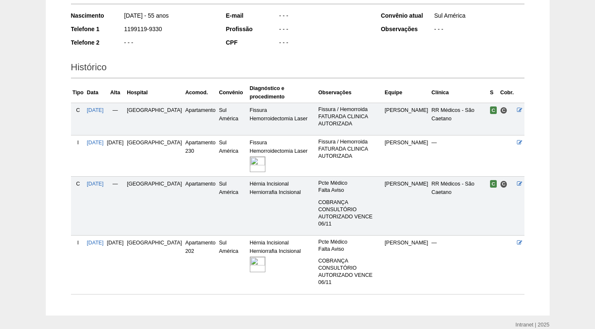
click at [250, 256] on img at bounding box center [258, 264] width 16 height 16
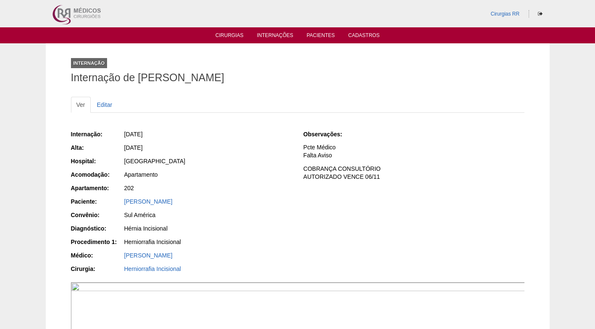
click at [208, 184] on div "202" at bounding box center [208, 188] width 168 height 8
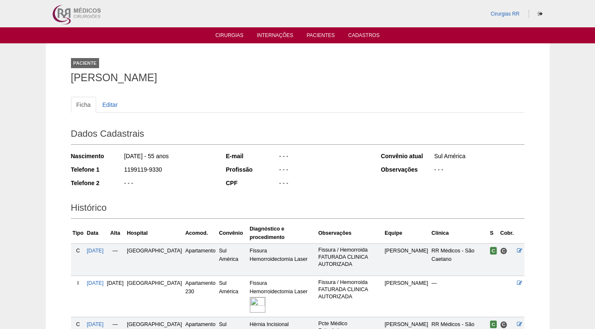
click at [217, 102] on ul "Ficha Editar" at bounding box center [298, 105] width 454 height 16
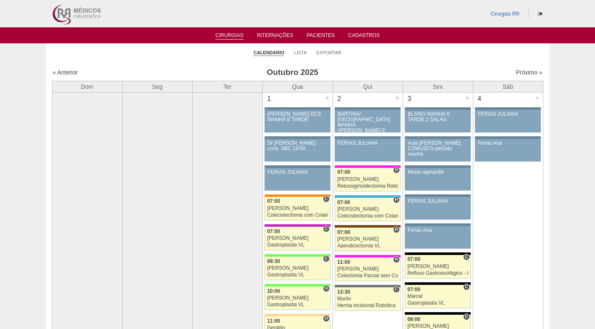
scroll to position [966, 0]
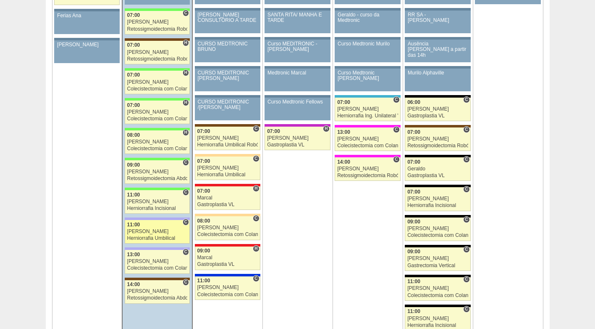
click at [155, 236] on div "Herniorrafia Umbilical" at bounding box center [157, 237] width 60 height 5
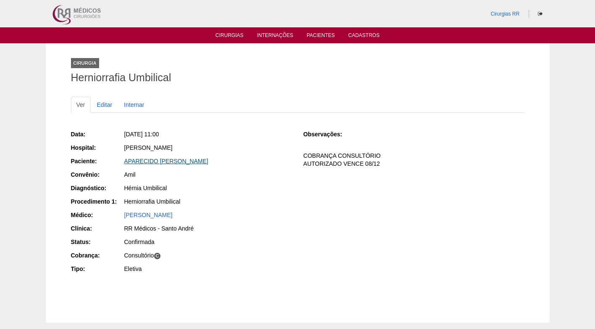
click at [187, 161] on link "APARECIDO [PERSON_NAME]" at bounding box center [166, 161] width 84 height 7
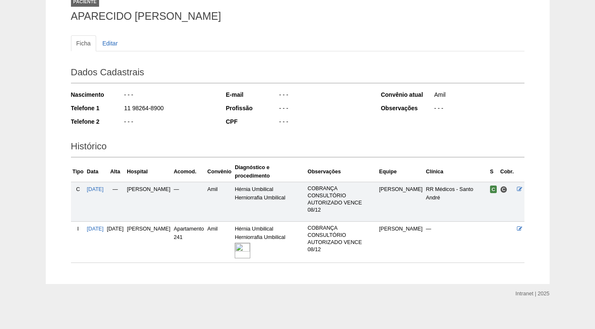
scroll to position [67, 0]
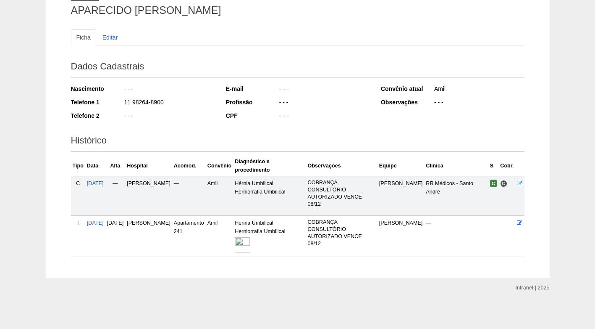
click at [250, 245] on img at bounding box center [243, 245] width 16 height 16
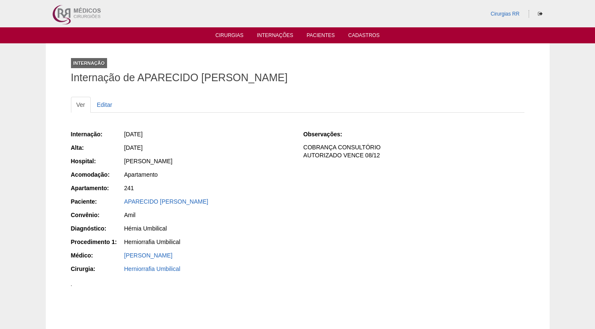
click at [317, 219] on div "Internação: [DATE] [GEOGRAPHIC_DATA]: [DATE] Hospital: [PERSON_NAME] Acomodação…" at bounding box center [298, 202] width 454 height 151
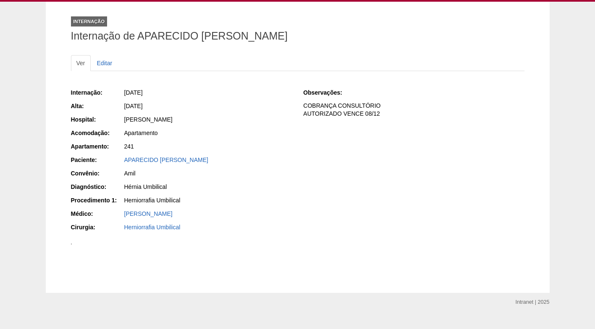
scroll to position [42, 0]
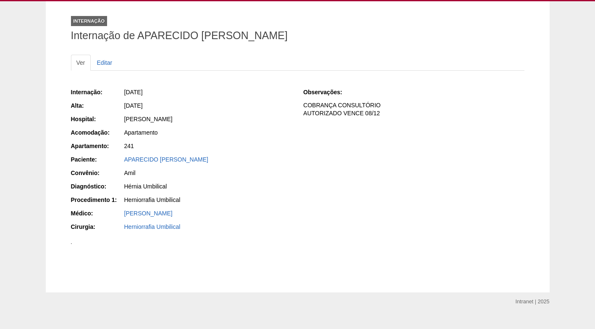
click at [268, 189] on div "Hérnia Umbilical" at bounding box center [208, 186] width 168 height 8
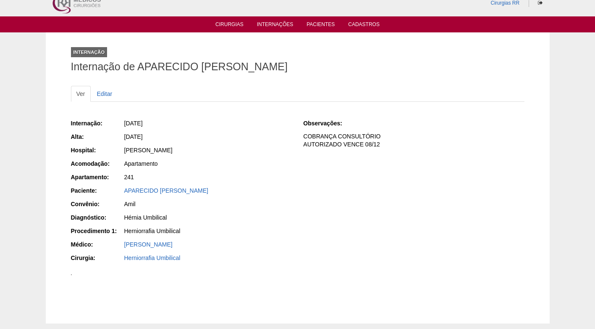
scroll to position [0, 0]
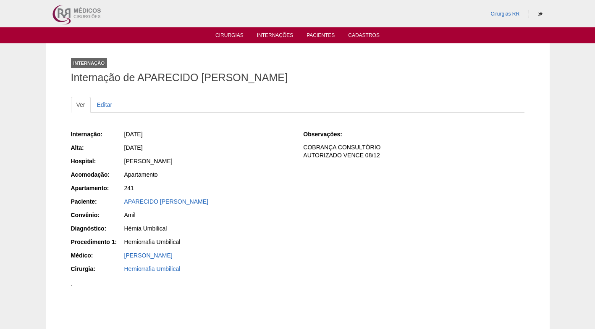
drag, startPoint x: 211, startPoint y: 202, endPoint x: 107, endPoint y: 203, distance: 104.6
click at [107, 203] on div "Paciente: APARECIDO [PERSON_NAME]" at bounding box center [181, 202] width 221 height 11
copy div "Paciente: APARECIDO [PERSON_NAME]"
click at [151, 201] on link "APARECIDO [PERSON_NAME]" at bounding box center [166, 201] width 84 height 7
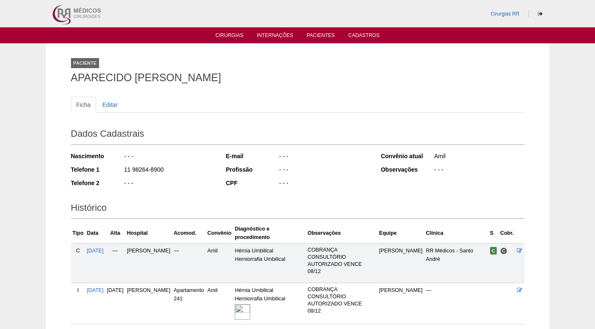
drag, startPoint x: 158, startPoint y: 169, endPoint x: 112, endPoint y: 175, distance: 47.0
click at [112, 175] on div "Telefone 1 11 98264-8900" at bounding box center [143, 170] width 144 height 11
click at [194, 161] on div "- - -" at bounding box center [169, 157] width 91 height 11
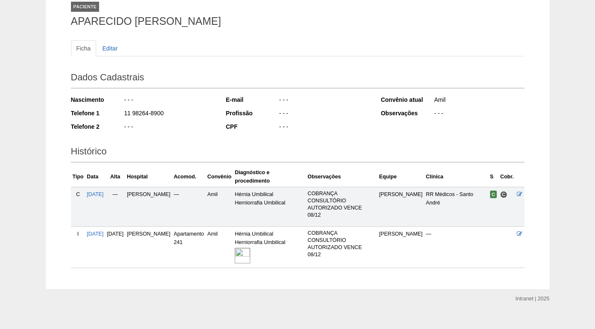
scroll to position [67, 0]
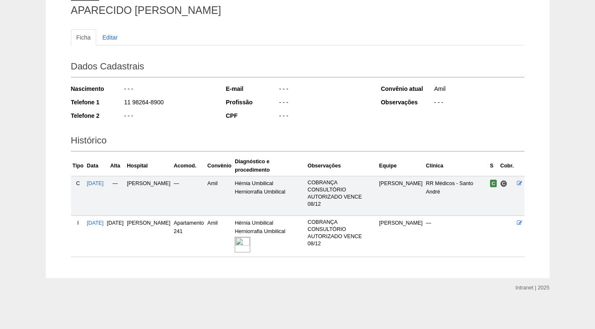
click at [177, 106] on div "11 98264-8900" at bounding box center [169, 103] width 91 height 11
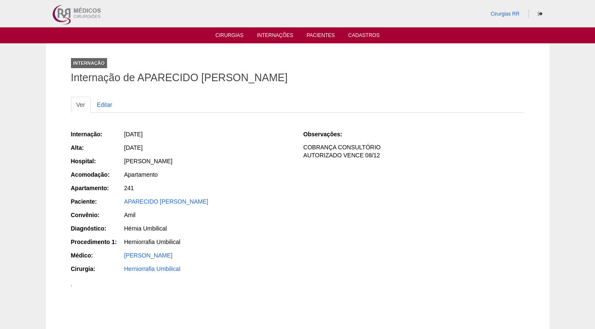
click at [246, 149] on div "[DATE]" at bounding box center [208, 147] width 168 height 8
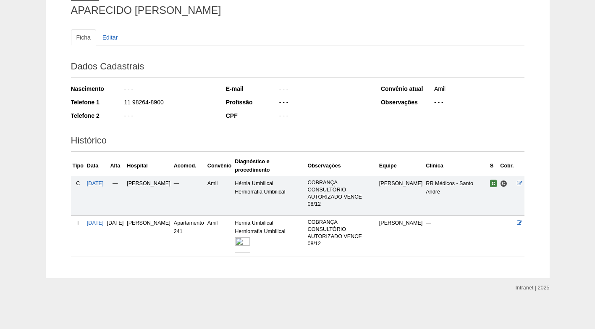
scroll to position [25, 0]
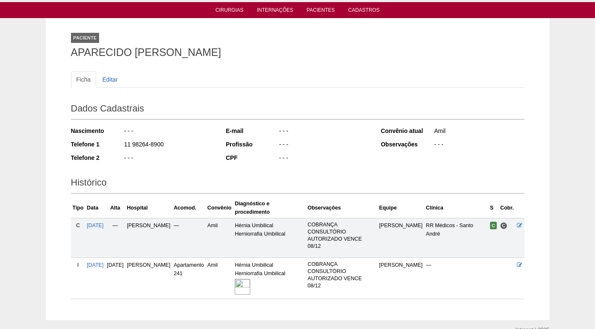
click at [172, 79] on ul "Ficha Editar" at bounding box center [298, 79] width 454 height 16
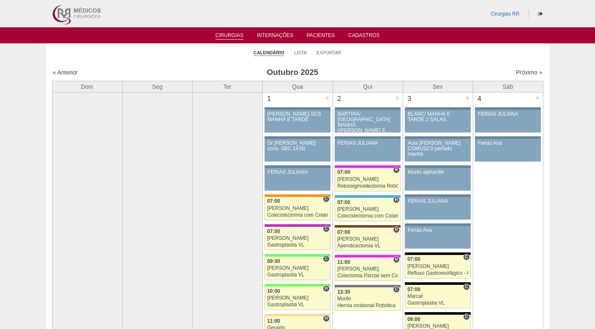
scroll to position [966, 0]
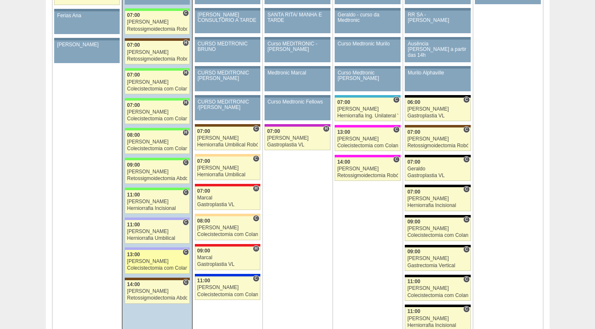
click at [147, 257] on div "13:00" at bounding box center [157, 254] width 60 height 5
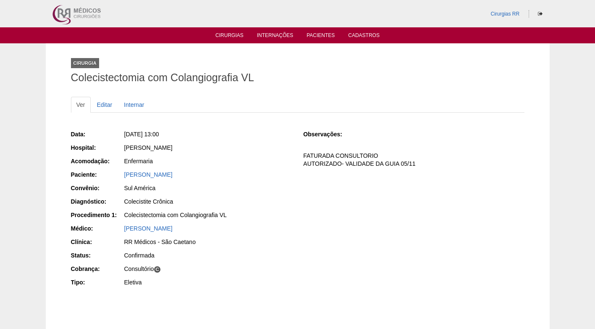
click at [195, 173] on div "[PERSON_NAME]" at bounding box center [208, 174] width 168 height 8
click at [163, 174] on link "[PERSON_NAME]" at bounding box center [148, 174] width 48 height 7
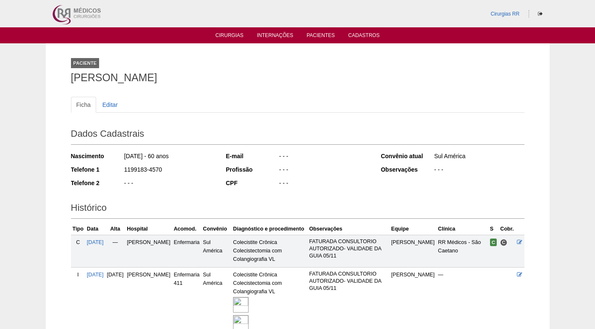
drag, startPoint x: 151, startPoint y: 168, endPoint x: 118, endPoint y: 171, distance: 33.3
click at [118, 171] on div "Telefone 1 1199183-4570" at bounding box center [143, 170] width 144 height 11
drag, startPoint x: 196, startPoint y: 177, endPoint x: 168, endPoint y: 159, distance: 33.4
click at [195, 177] on div "Nascimento 18/08/1965 - 60 anos Telefone 1 1199183-4570 Telefone 2 - - -" at bounding box center [143, 172] width 144 height 46
click at [205, 141] on h2 "Dados Cadastrais" at bounding box center [298, 134] width 454 height 19
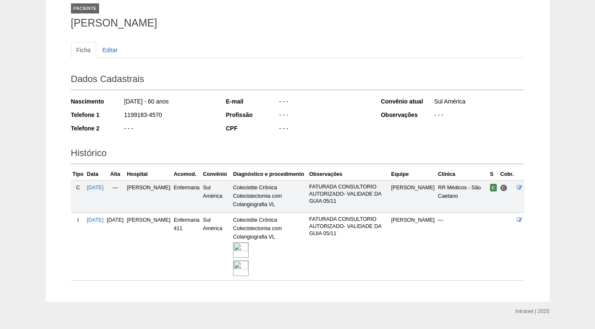
scroll to position [36, 0]
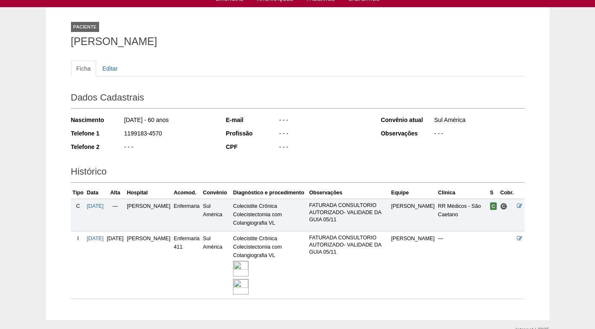
drag, startPoint x: 265, startPoint y: 81, endPoint x: 191, endPoint y: 63, distance: 76.1
click at [265, 81] on div "Ficha Editar" at bounding box center [298, 72] width 454 height 24
click at [249, 267] on img at bounding box center [241, 268] width 16 height 16
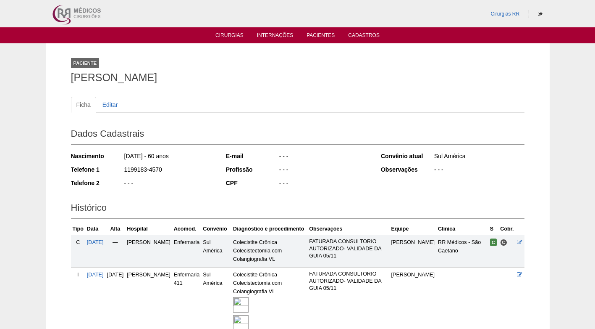
scroll to position [36, 0]
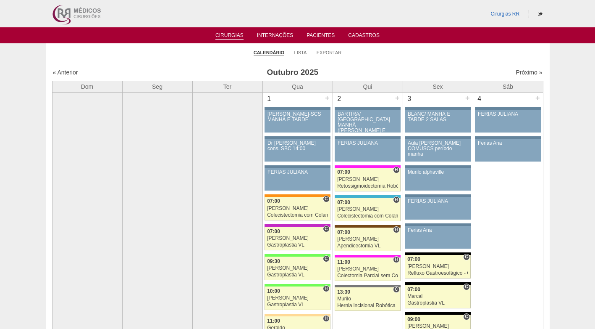
scroll to position [966, 0]
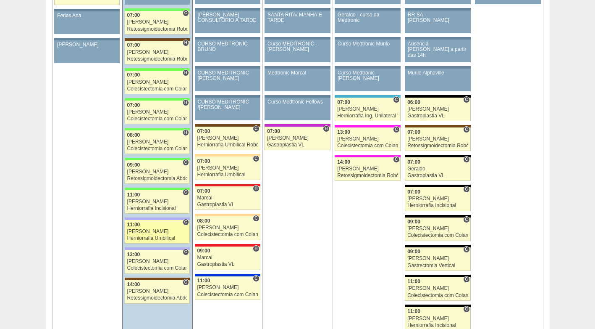
click at [158, 231] on div "[PERSON_NAME]" at bounding box center [157, 231] width 60 height 5
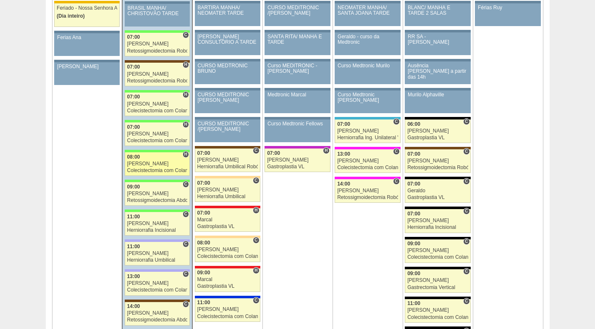
scroll to position [966, 0]
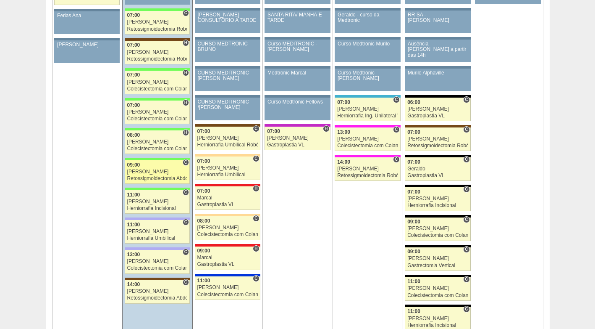
click at [162, 173] on div "[PERSON_NAME]" at bounding box center [157, 171] width 60 height 5
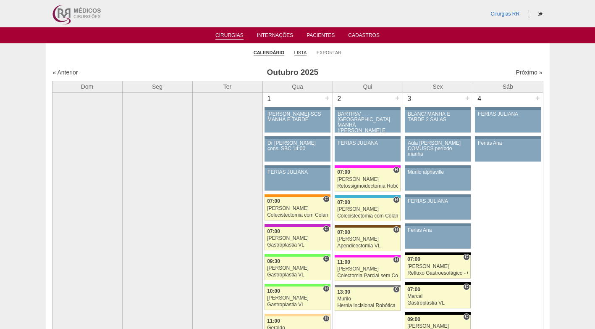
click at [304, 52] on link "Lista" at bounding box center [300, 53] width 13 height 6
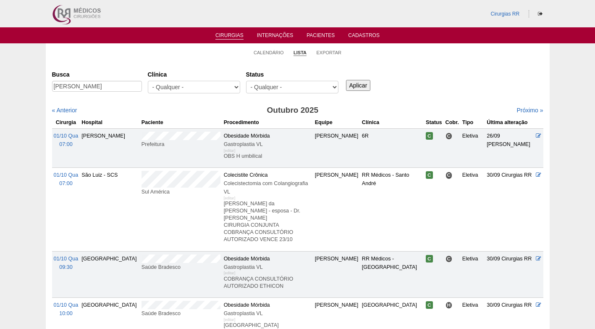
scroll to position [0, 17]
type input "GEORGETE REGINA SILVA PASQUAL"
click at [358, 85] on input "Aplicar" at bounding box center [358, 85] width 25 height 11
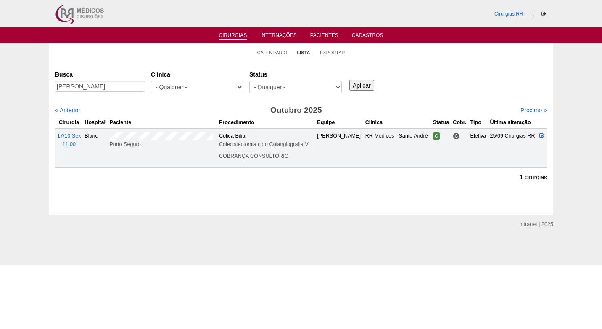
click at [426, 74] on div "Busca GEORGETE REGINA SILVA PASQUAL Clínica - Qualquer - 6R Alphaville Assunção…" at bounding box center [301, 82] width 492 height 30
click at [435, 68] on div "Busca GEORGETE REGINA SILVA PASQUAL Clínica - Qualquer - 6R Alphaville Assunção…" at bounding box center [301, 82] width 492 height 30
click at [539, 135] on icon at bounding box center [541, 135] width 5 height 5
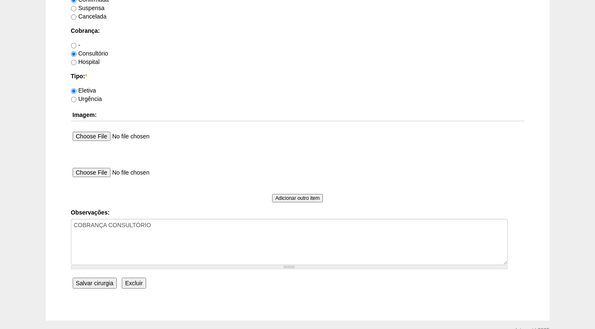
scroll to position [714, 0]
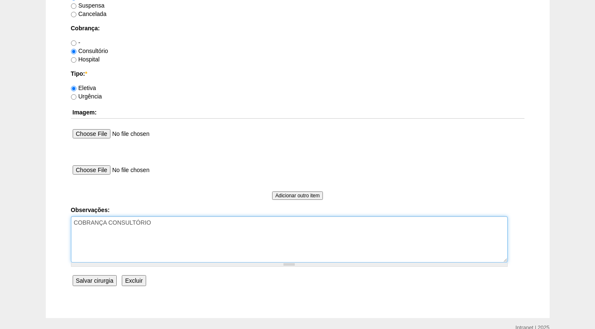
click at [191, 221] on textarea "COBRANÇA CONSULTÓRIO" at bounding box center [289, 239] width 437 height 46
type textarea "COBRANÇA CONSULTÓRIO AUTORIZADO"
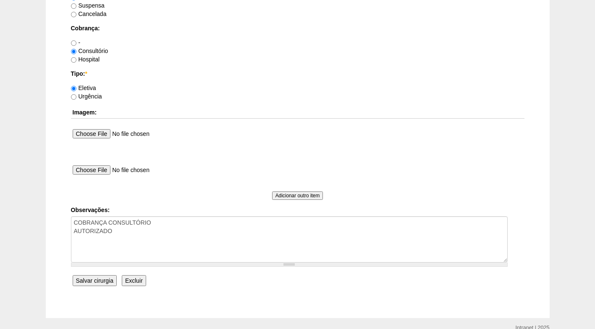
click at [95, 278] on input "Salvar cirurgia" at bounding box center [95, 280] width 44 height 11
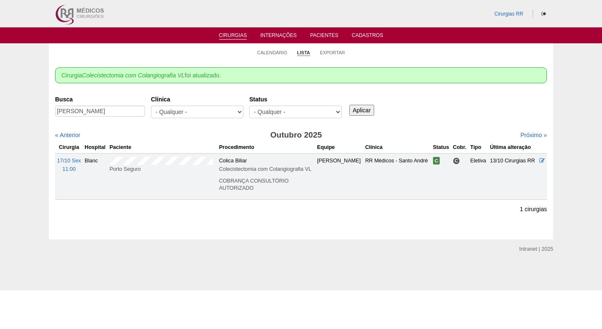
click at [425, 100] on div "Busca [PERSON_NAME] [GEOGRAPHIC_DATA] - Qualquer - 6R Alphaville Assunção Barti…" at bounding box center [301, 107] width 492 height 30
click at [262, 51] on link "Calendário" at bounding box center [272, 53] width 30 height 6
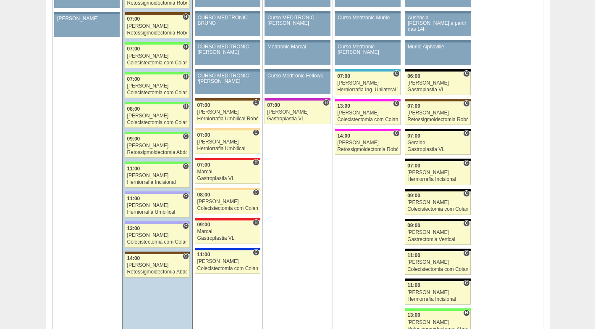
scroll to position [1033, 0]
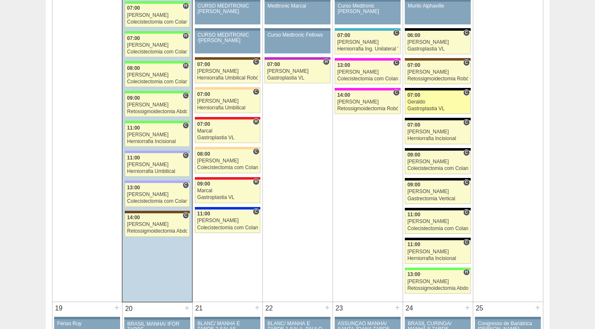
click at [423, 99] on div "Geraldo" at bounding box center [437, 101] width 61 height 5
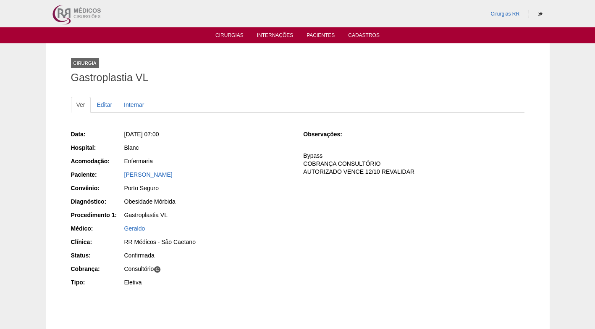
drag, startPoint x: 252, startPoint y: 171, endPoint x: 212, endPoint y: 184, distance: 42.3
click at [250, 174] on div "Daniel Calixto Gonçalves Dias" at bounding box center [208, 174] width 168 height 8
drag, startPoint x: 212, startPoint y: 174, endPoint x: 121, endPoint y: 180, distance: 91.0
click at [121, 180] on div "Paciente: Daniel Calixto Gonçalves Dias" at bounding box center [181, 175] width 221 height 11
copy link "Daniel Calixto Gonçalves Dias"
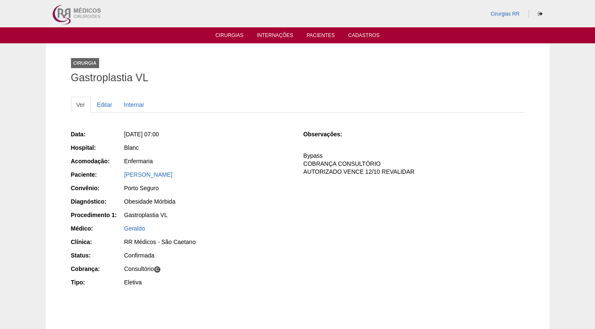
click at [244, 190] on div "Porto Seguro" at bounding box center [208, 188] width 168 height 8
click at [260, 162] on div "Enfermaria" at bounding box center [208, 161] width 168 height 8
click at [106, 98] on link "Editar" at bounding box center [105, 105] width 26 height 16
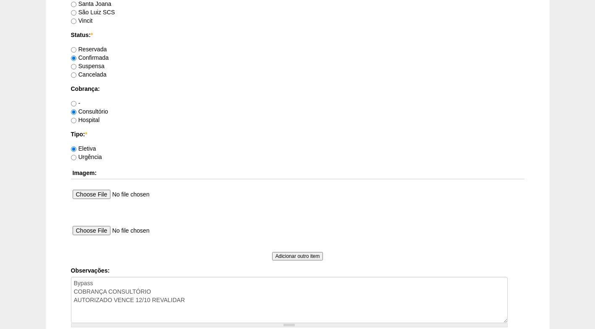
scroll to position [672, 0]
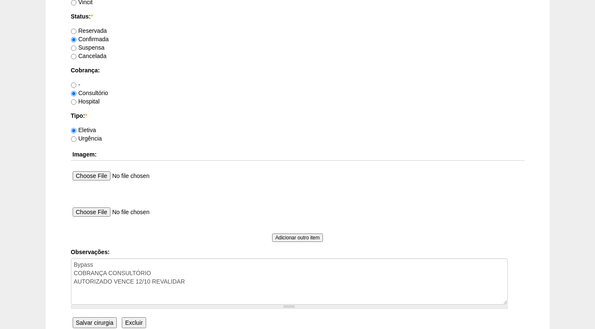
click at [89, 47] on label "Suspensa" at bounding box center [88, 47] width 34 height 7
click at [76, 47] on input "Suspensa" at bounding box center [73, 47] width 5 height 5
radio input "true"
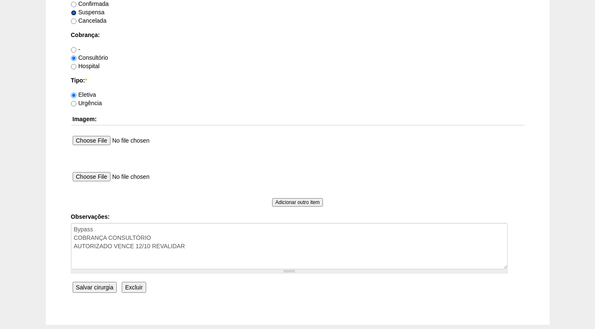
scroll to position [754, 0]
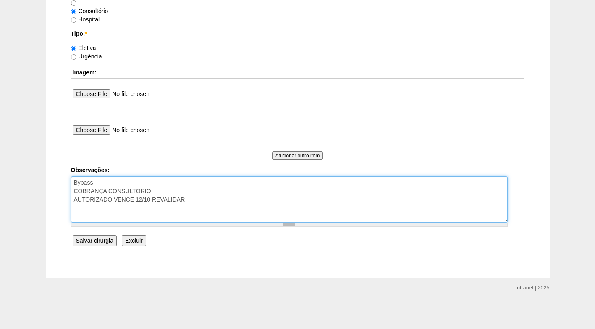
click at [192, 203] on textarea "Bypass COBRANÇA CONSULTÓRIO AUTORIZADO VENCE 12/10 REVALIDAR" at bounding box center [289, 199] width 437 height 46
click at [158, 210] on textarea "Bypass COBRANÇA CONSULTÓRIO AUTORIZADO VENCE 12/10 REVALIDAR" at bounding box center [289, 199] width 437 height 46
drag, startPoint x: 158, startPoint y: 210, endPoint x: 152, endPoint y: 208, distance: 6.4
click at [152, 208] on textarea "Bypass COBRANÇA CONSULTÓRIO AUTORIZADO VENCE 12/10 REVALIDAR" at bounding box center [289, 199] width 437 height 46
type textarea "Bypass COBRANÇA CONSULTÓRIO AUTORIZADO VENCE 12/10 REVALIDAR Dr. pede para susp…"
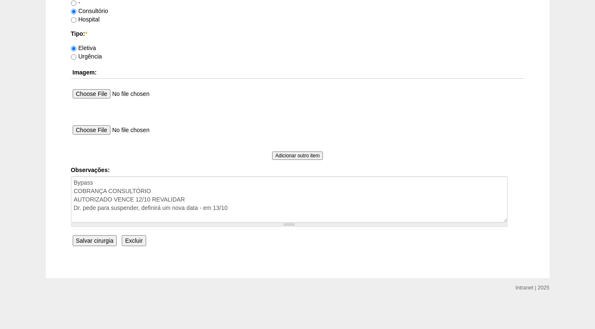
click at [97, 239] on input "Salvar cirurgia" at bounding box center [95, 240] width 44 height 11
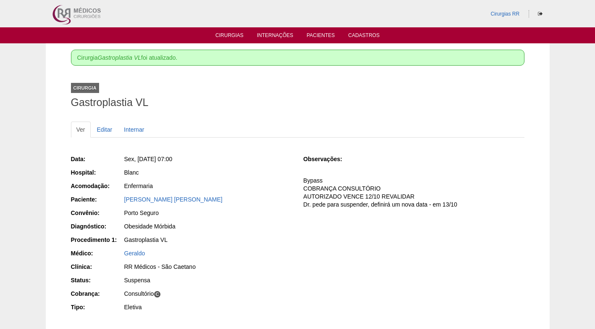
click at [290, 155] on div "Sex, [DATE] 07:00" at bounding box center [208, 159] width 168 height 8
